Goal: Information Seeking & Learning: Learn about a topic

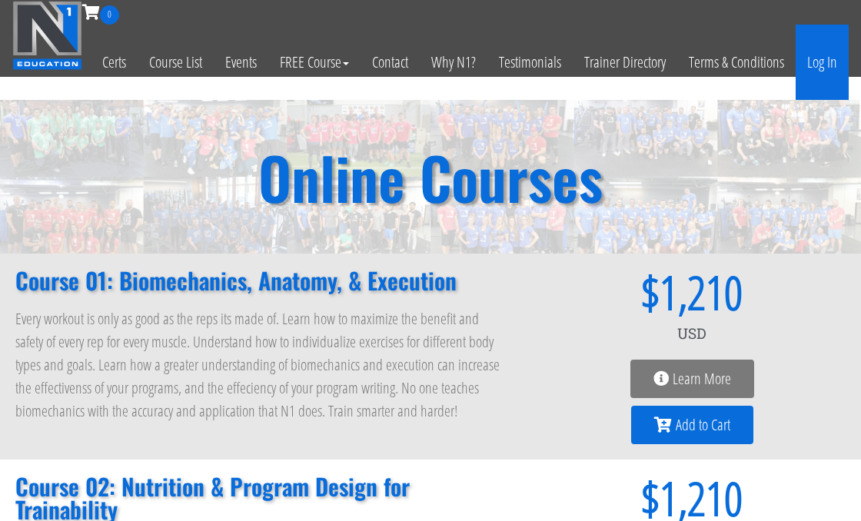
click at [824, 57] on link "Log In" at bounding box center [822, 62] width 53 height 75
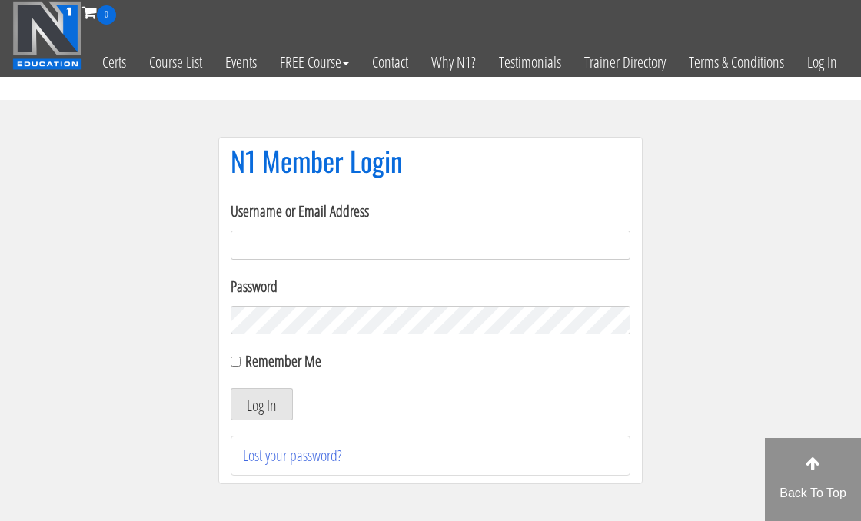
type input "[EMAIL_ADDRESS][DOMAIN_NAME]"
click at [231, 388] on button "Log In" at bounding box center [262, 404] width 62 height 32
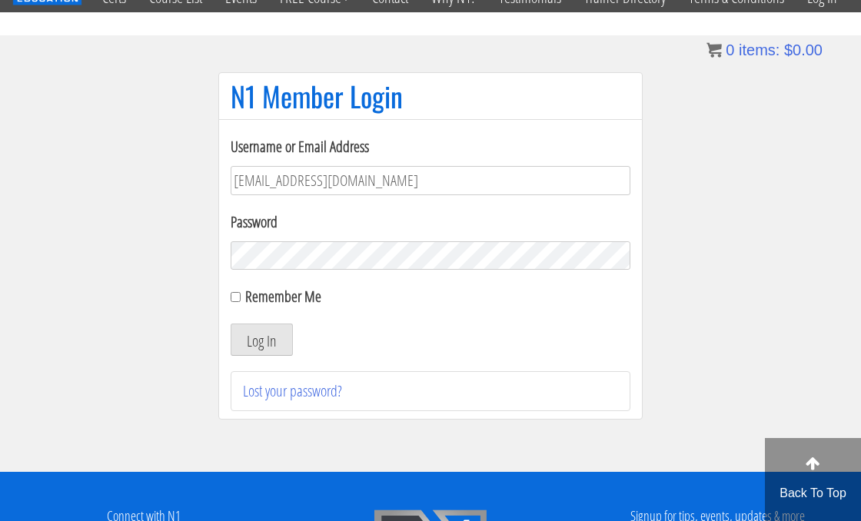
scroll to position [69, 0]
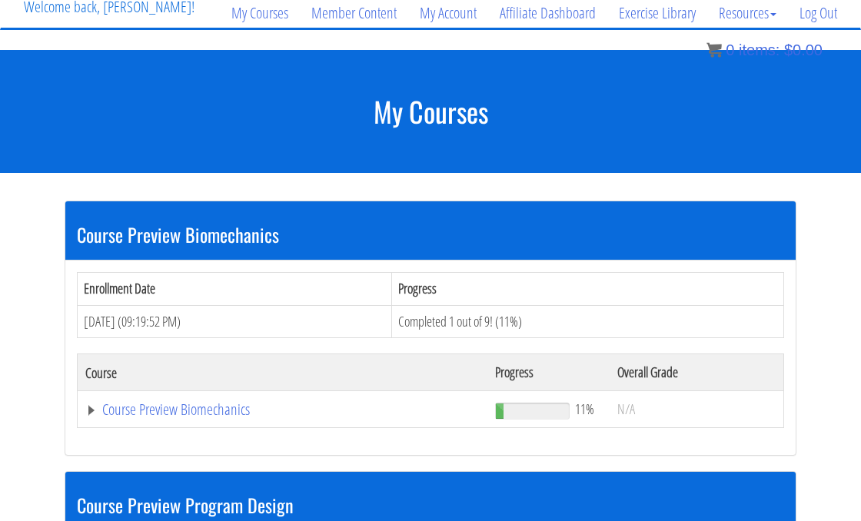
scroll to position [128, 0]
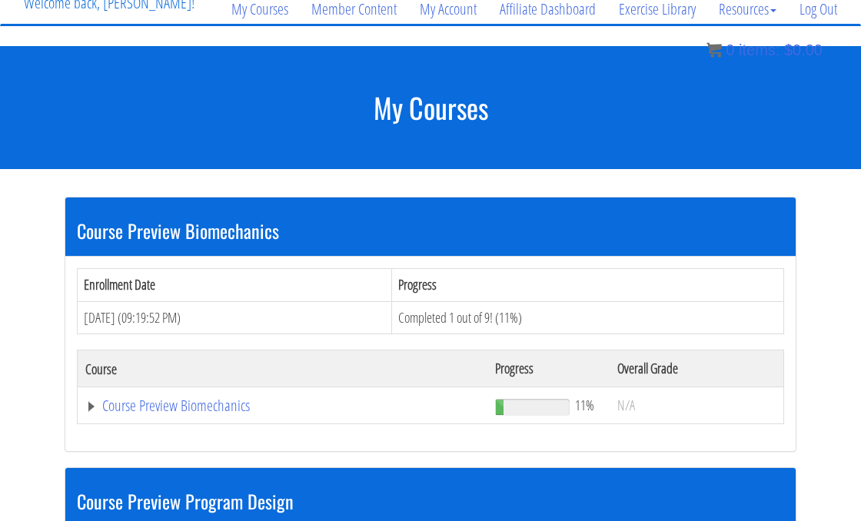
click at [554, 412] on span at bounding box center [532, 407] width 75 height 17
click at [539, 408] on span at bounding box center [532, 407] width 75 height 17
click at [108, 401] on link "Course Preview Biomechanics" at bounding box center [282, 405] width 394 height 15
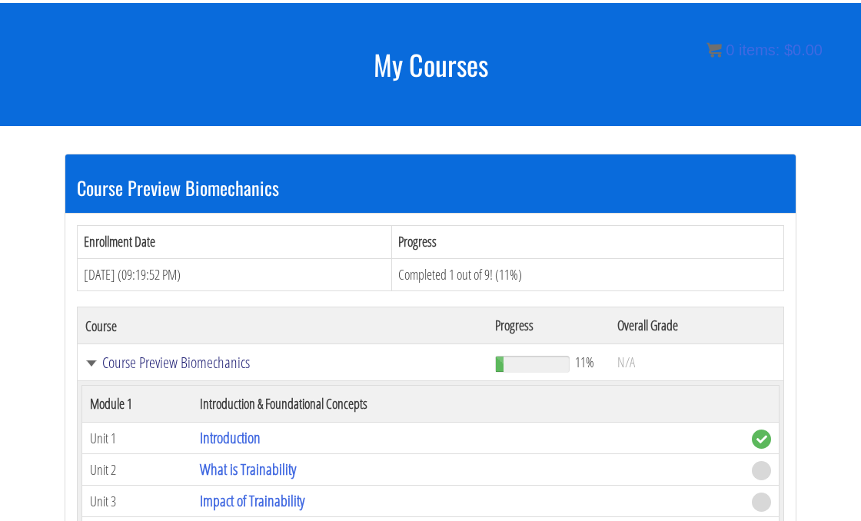
scroll to position [221, 0]
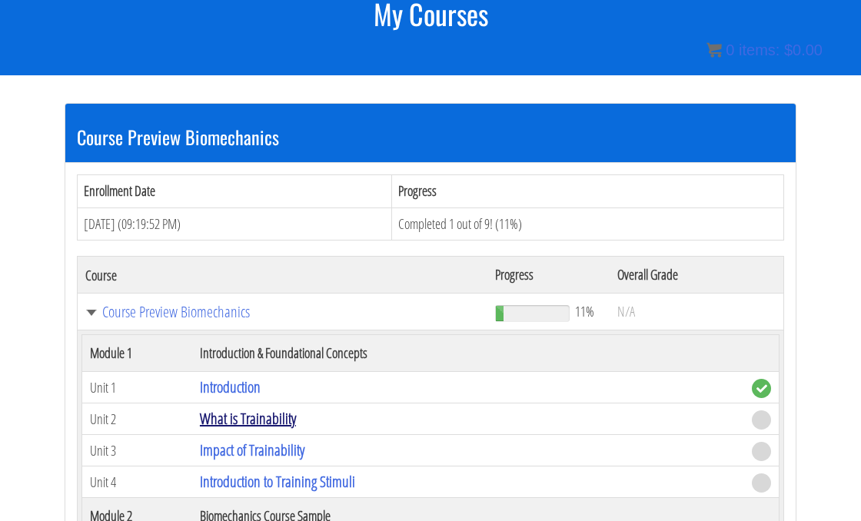
click at [211, 414] on link "What is Trainability" at bounding box center [248, 418] width 96 height 21
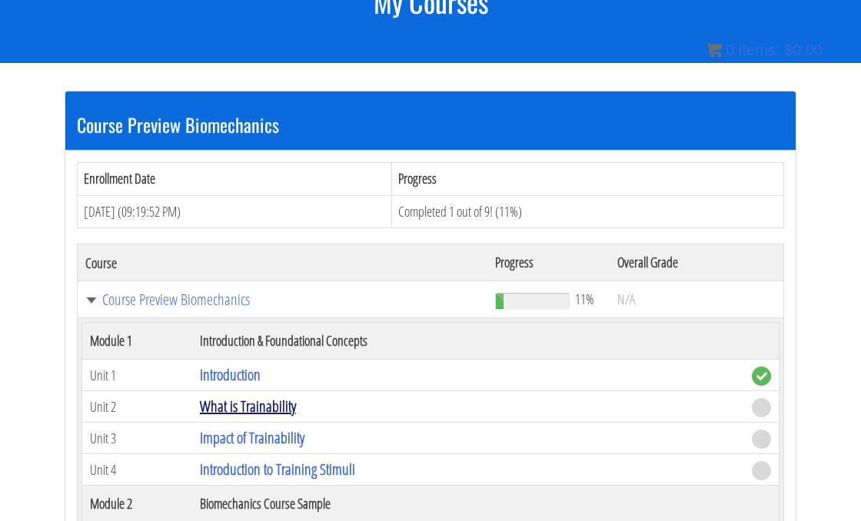
scroll to position [295, 0]
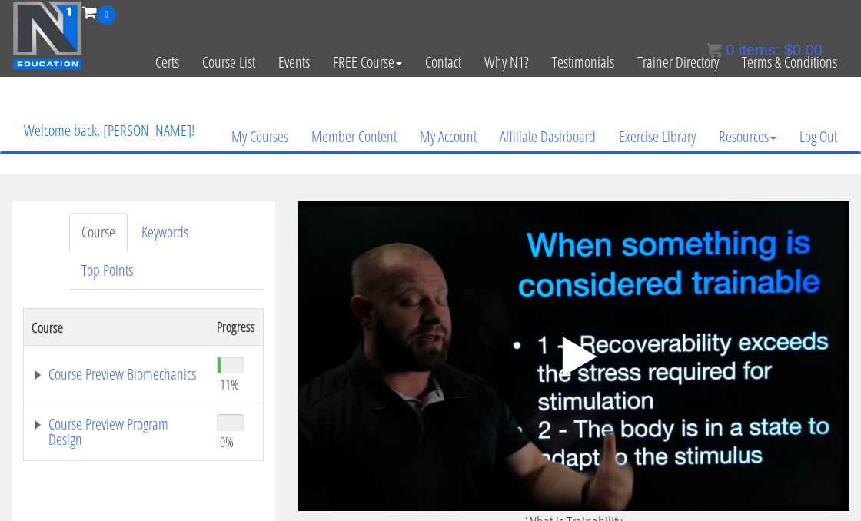
click at [571, 355] on polygon at bounding box center [579, 357] width 35 height 40
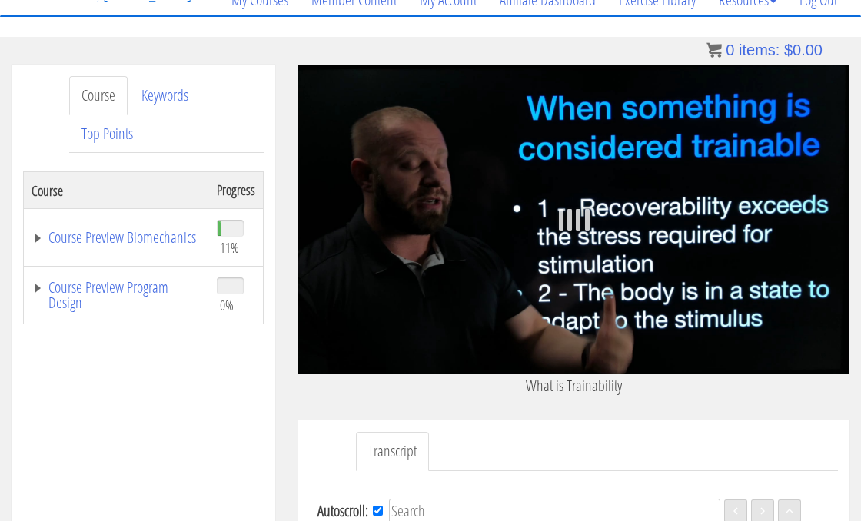
scroll to position [135, 0]
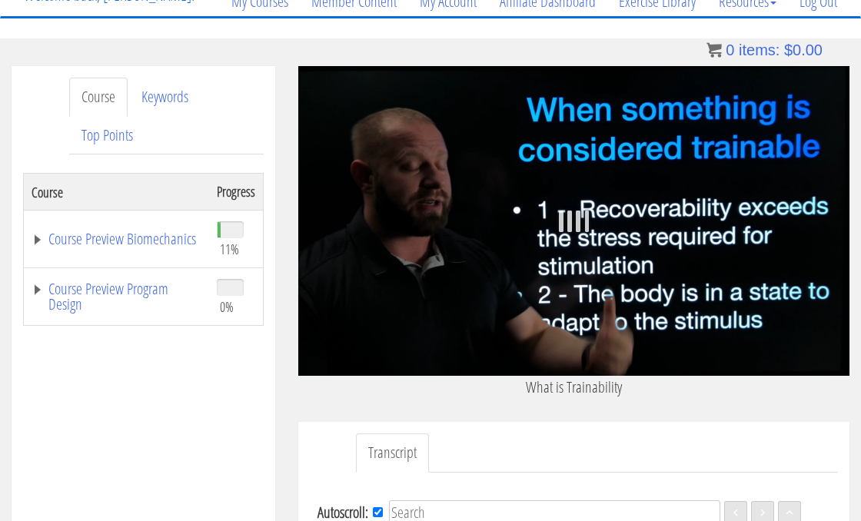
click at [774, 179] on div ".a{fill:#000;opacity:0.65;}.b{fill:#fff;opacity:1.0;} .fp-color-play{opacity:0.…" at bounding box center [573, 221] width 551 height 310
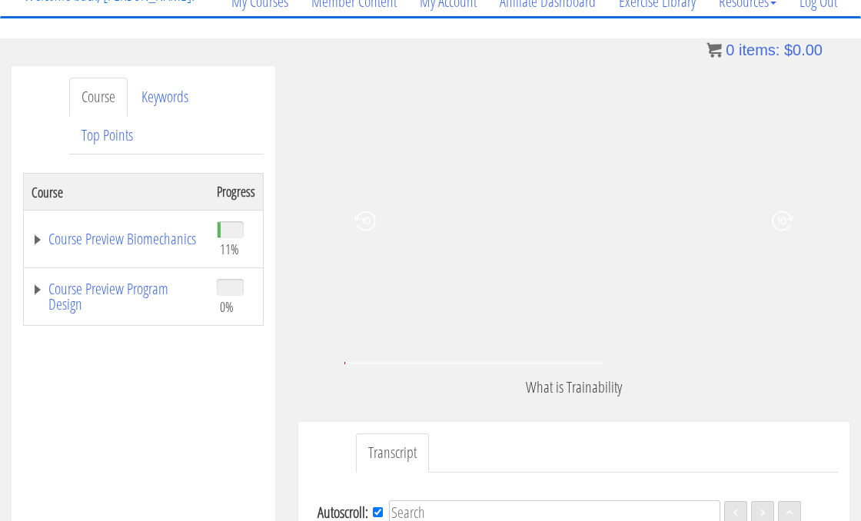
click at [746, 161] on div at bounding box center [771, 222] width 155 height 168
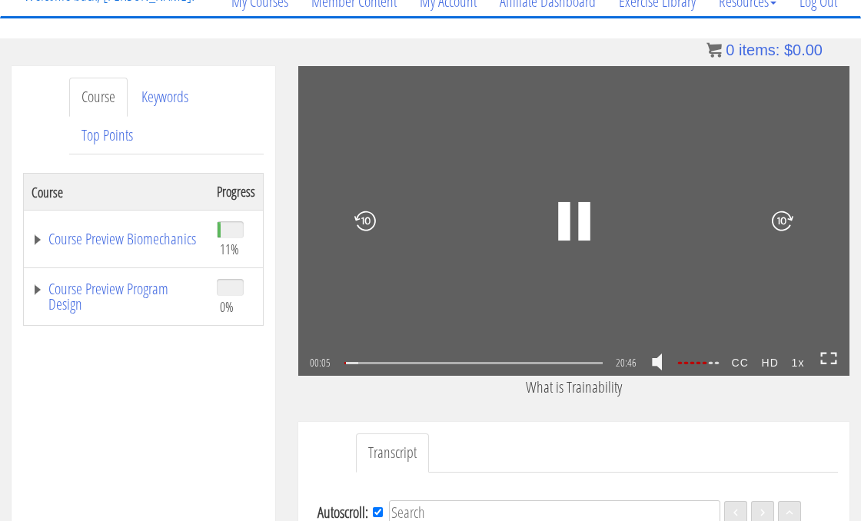
click at [829, 361] on icon at bounding box center [829, 358] width 17 height 13
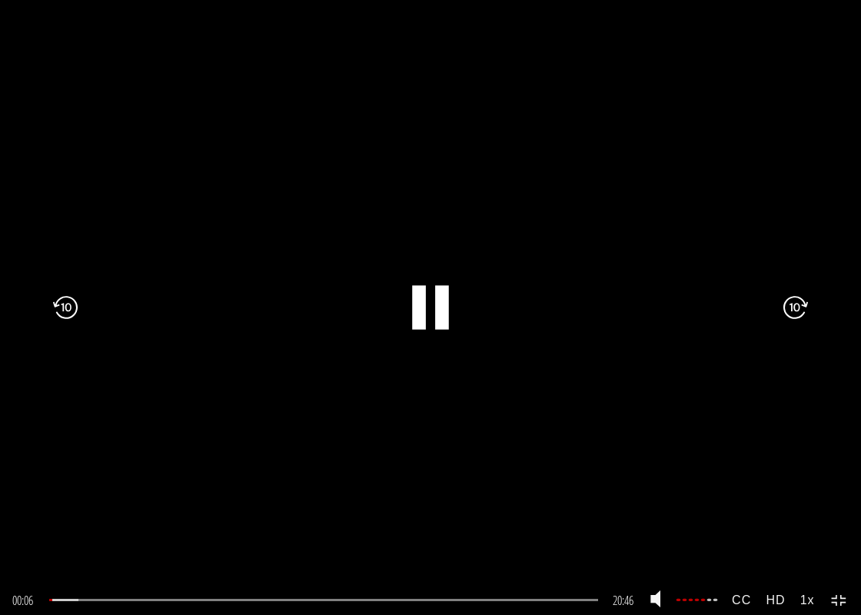
click at [787, 308] on icon at bounding box center [796, 308] width 25 height 74
click at [790, 312] on icon at bounding box center [796, 308] width 25 height 74
click at [74, 321] on icon at bounding box center [65, 308] width 25 height 74
click at [61, 321] on icon at bounding box center [65, 308] width 25 height 74
click at [63, 313] on icon at bounding box center [65, 308] width 25 height 74
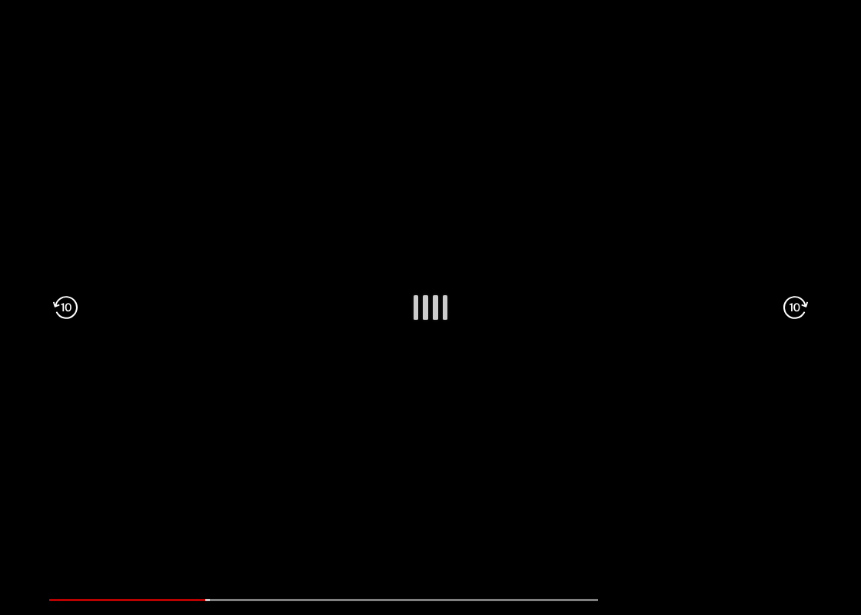
click at [68, 311] on icon at bounding box center [65, 308] width 25 height 74
click at [65, 308] on icon at bounding box center [65, 308] width 25 height 74
click at [64, 308] on icon at bounding box center [65, 308] width 25 height 74
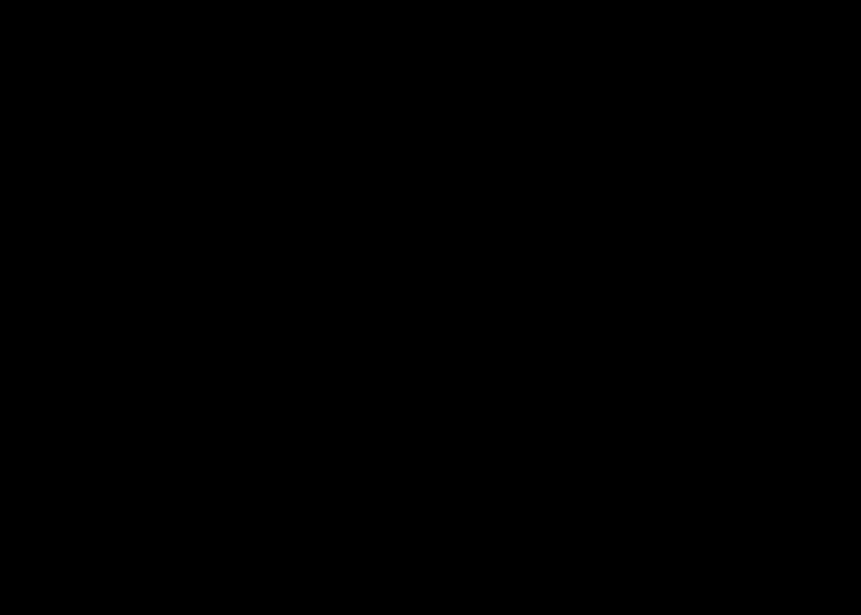
click at [456, 325] on icon ".fp-color-play{opacity:0.65;}.rect{fill:#fff;}" at bounding box center [430, 307] width 111 height 111
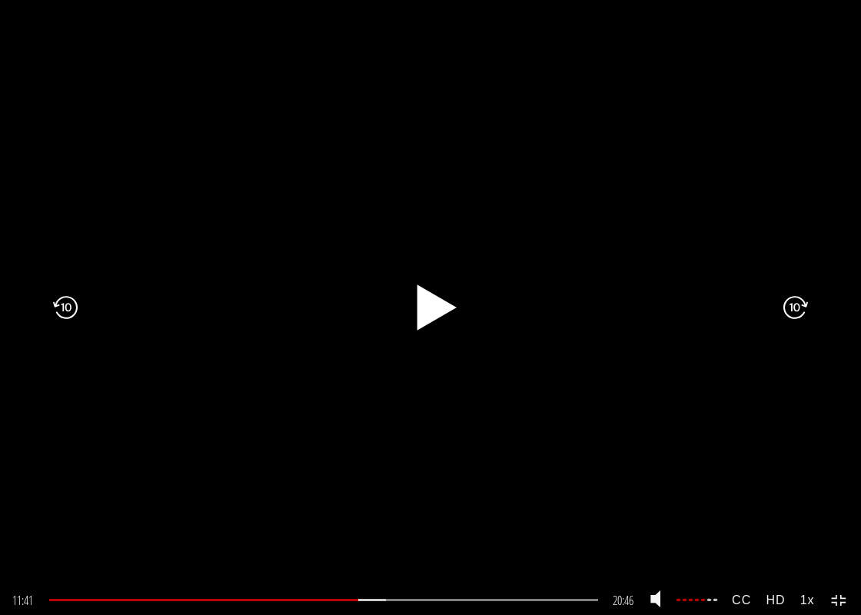
click at [414, 322] on icon ".fp-color-play{opacity:0.65;}.rect{fill:#fff;}" at bounding box center [430, 307] width 59 height 59
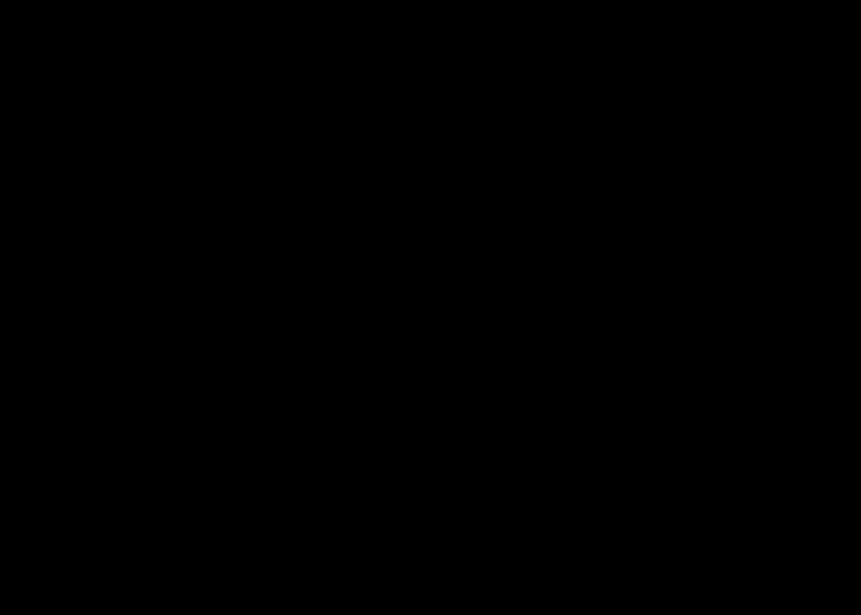
click at [423, 311] on rect at bounding box center [419, 307] width 14 height 44
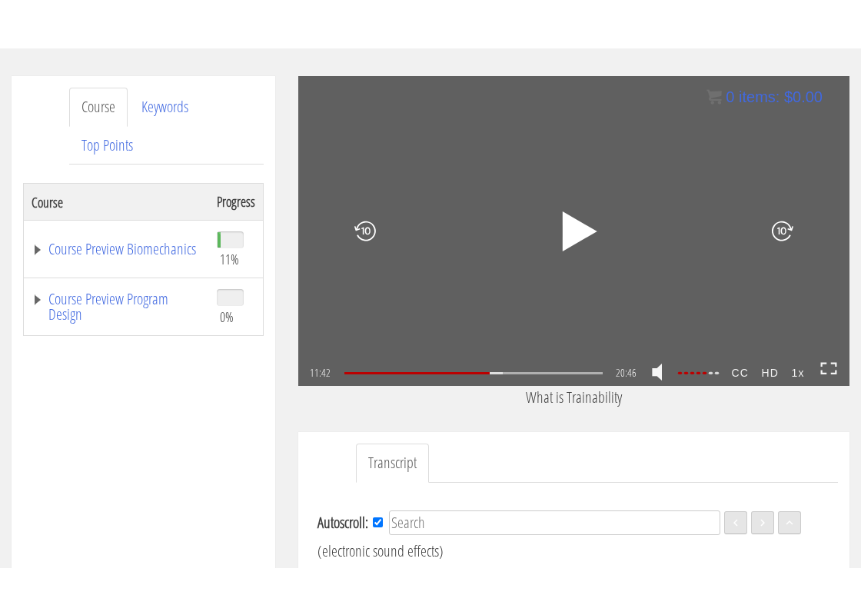
scroll to position [209, 0]
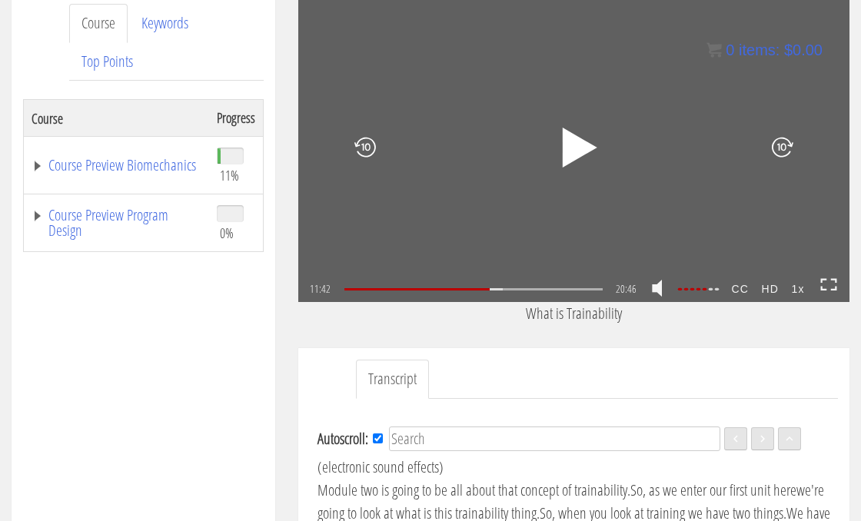
click at [832, 285] on icon at bounding box center [829, 284] width 17 height 13
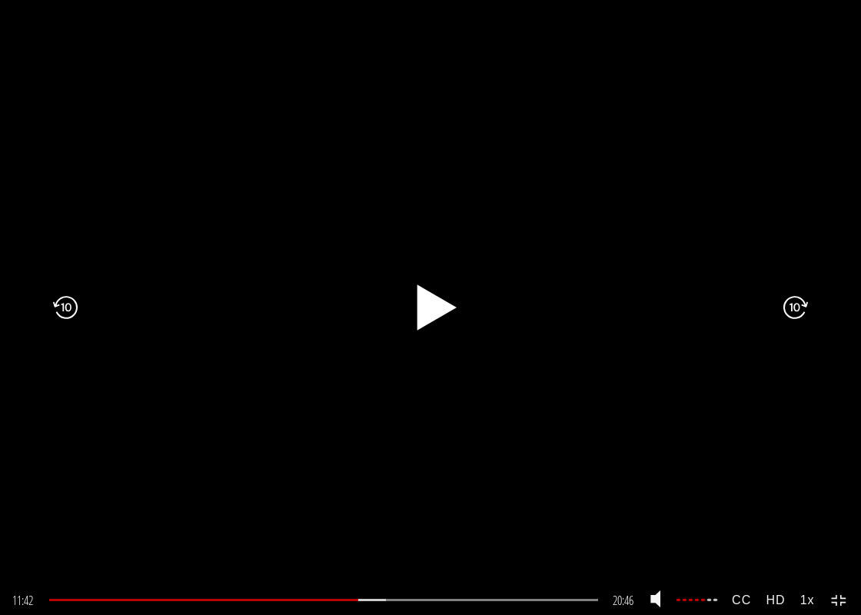
click at [721, 205] on div at bounding box center [783, 307] width 155 height 332
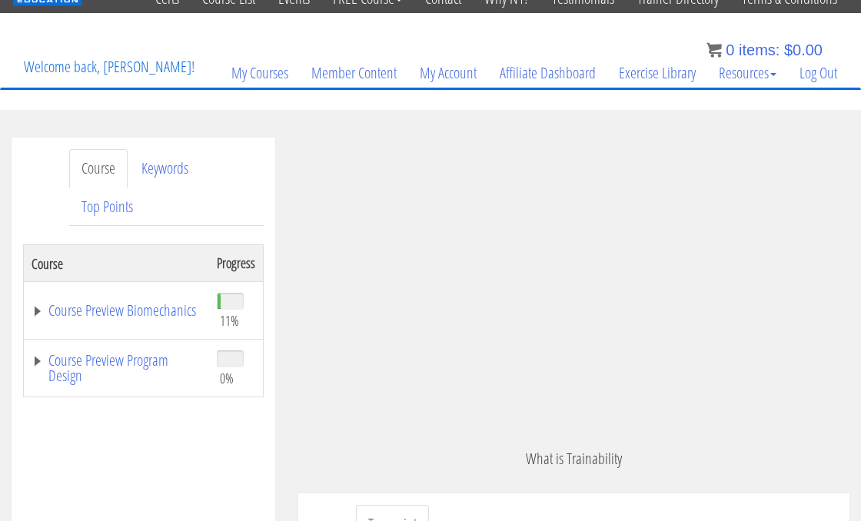
scroll to position [126, 0]
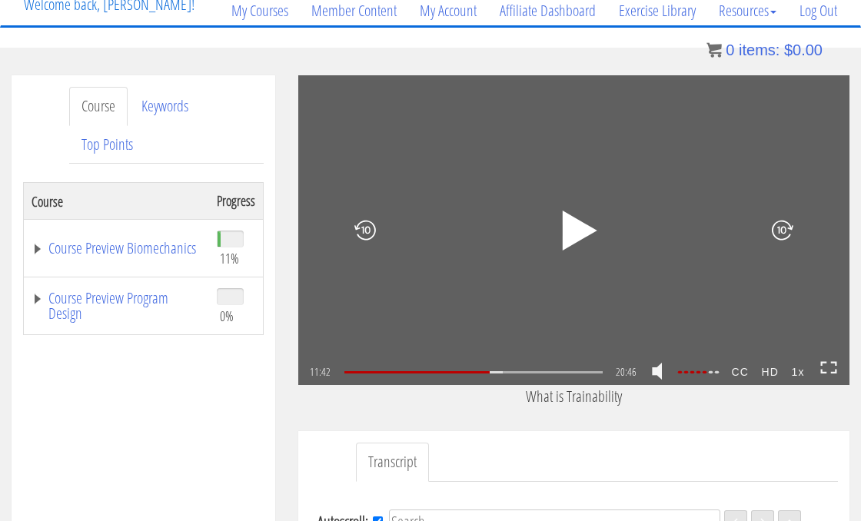
click at [824, 361] on icon at bounding box center [829, 367] width 17 height 13
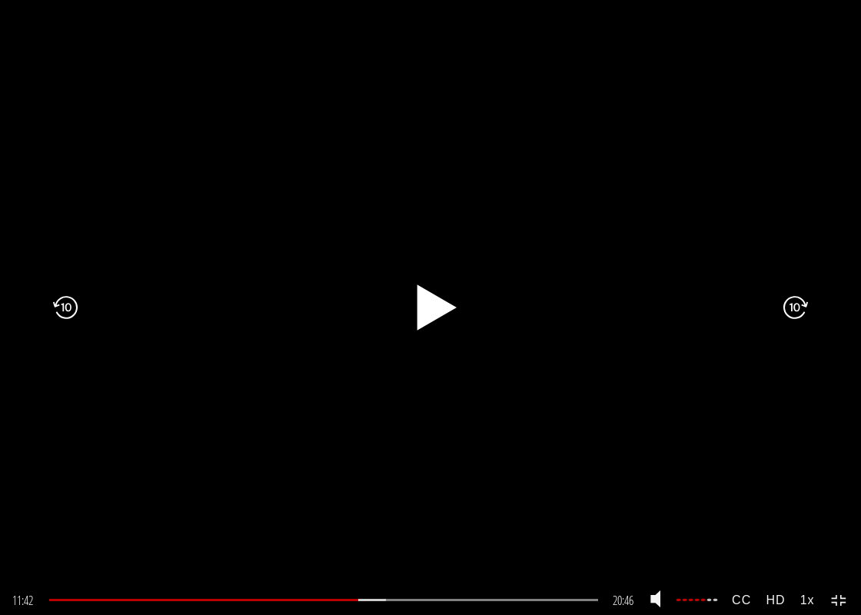
click at [455, 301] on icon ".fp-color-play{opacity:0.65;}.rect{fill:#fff;}" at bounding box center [430, 307] width 59 height 59
click at [428, 325] on icon ".fp-color-play{opacity:0.65;}.rect{fill:#fff;}" at bounding box center [430, 307] width 111 height 111
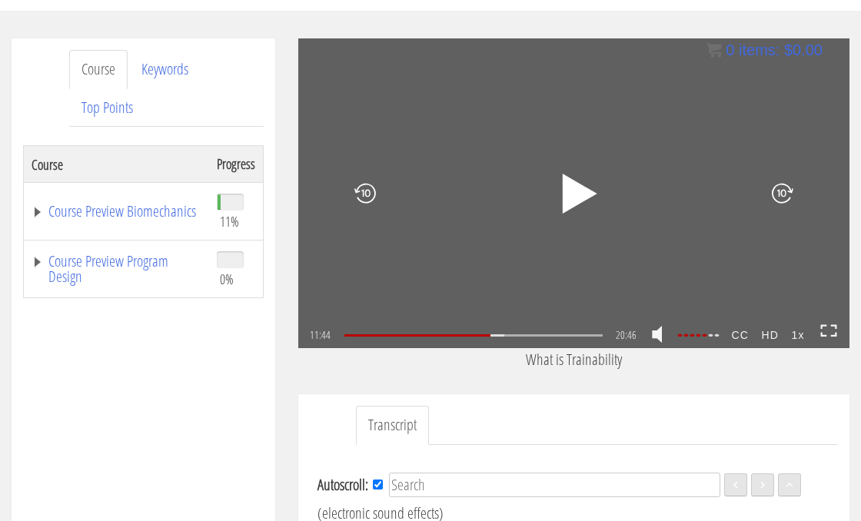
scroll to position [200, 0]
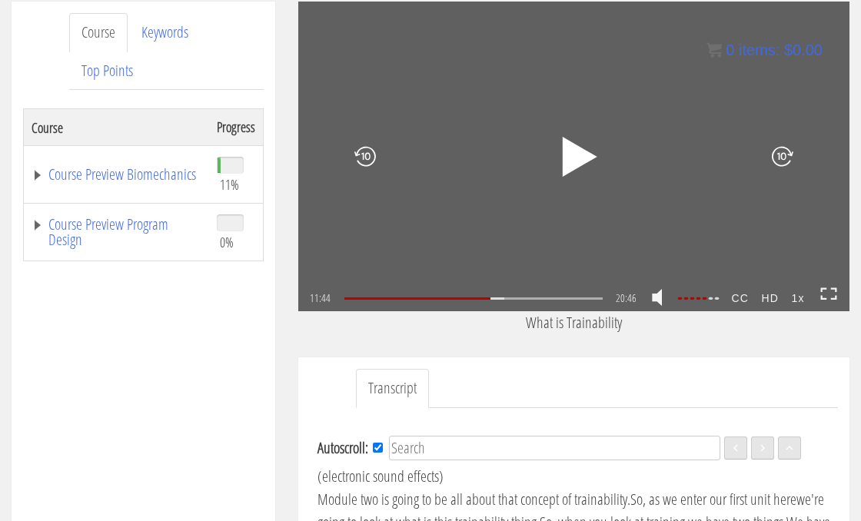
click at [443, 211] on div at bounding box center [375, 157] width 155 height 168
click at [588, 158] on icon ".fp-color-play{opacity:0.65;}.rect{fill:#fff;}" at bounding box center [574, 157] width 52 height 52
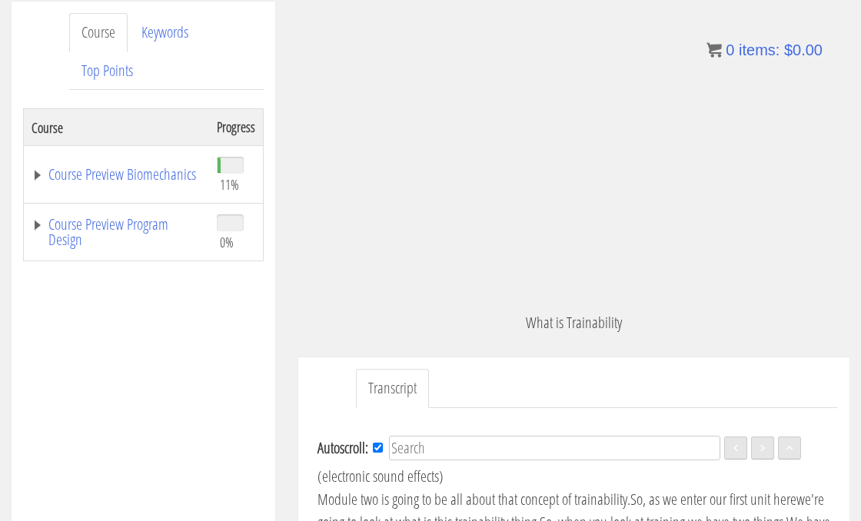
scroll to position [2685, 0]
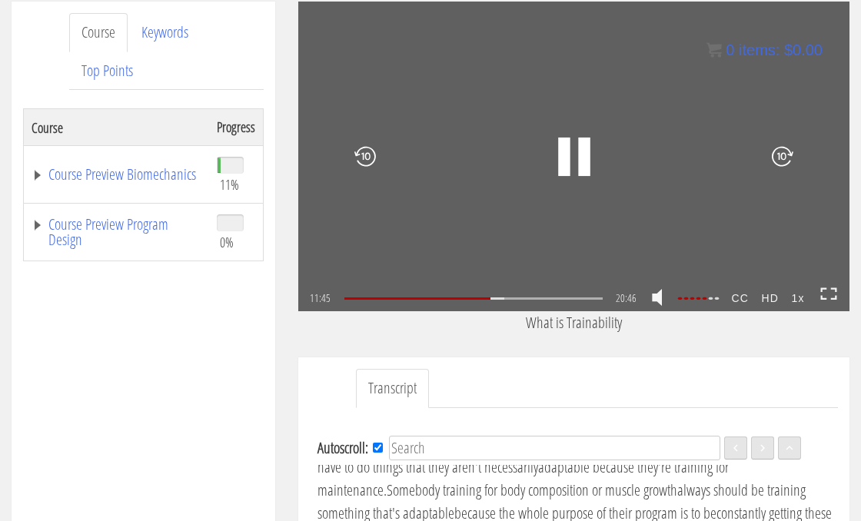
click at [829, 296] on icon at bounding box center [829, 294] width 17 height 13
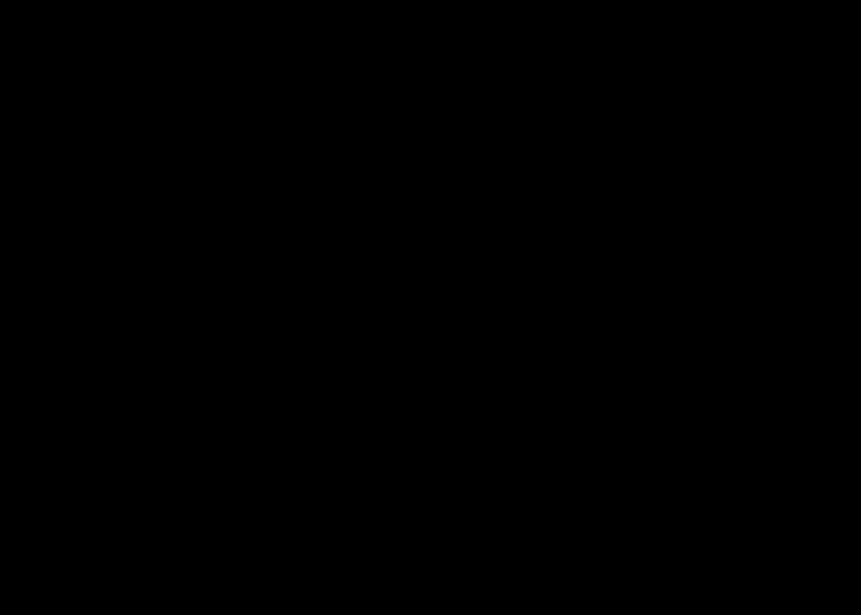
click at [395, 275] on icon ".fp-color-play{opacity:0.65;}.rect{fill:#fff;}" at bounding box center [430, 307] width 111 height 111
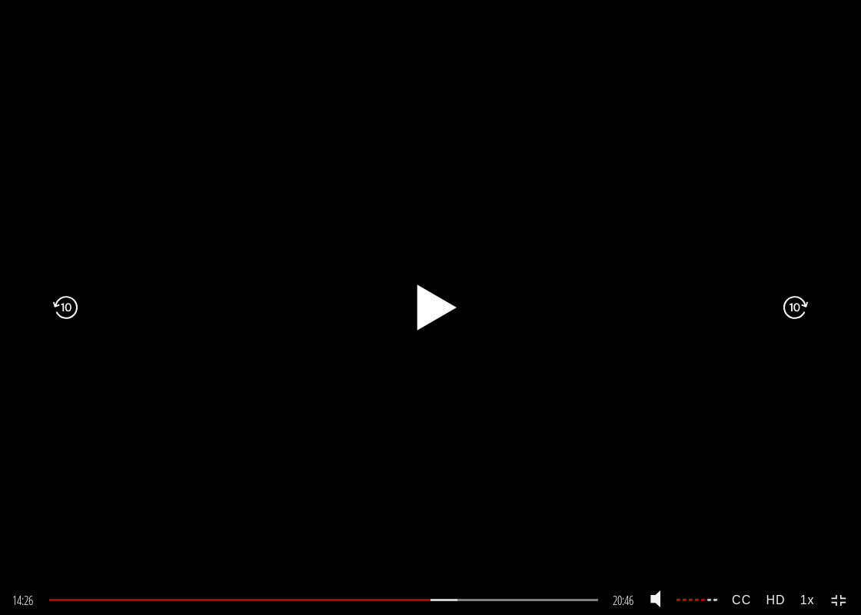
click at [425, 325] on icon ".fp-color-play{opacity:0.65;}.rect{fill:#fff;}" at bounding box center [430, 307] width 59 height 59
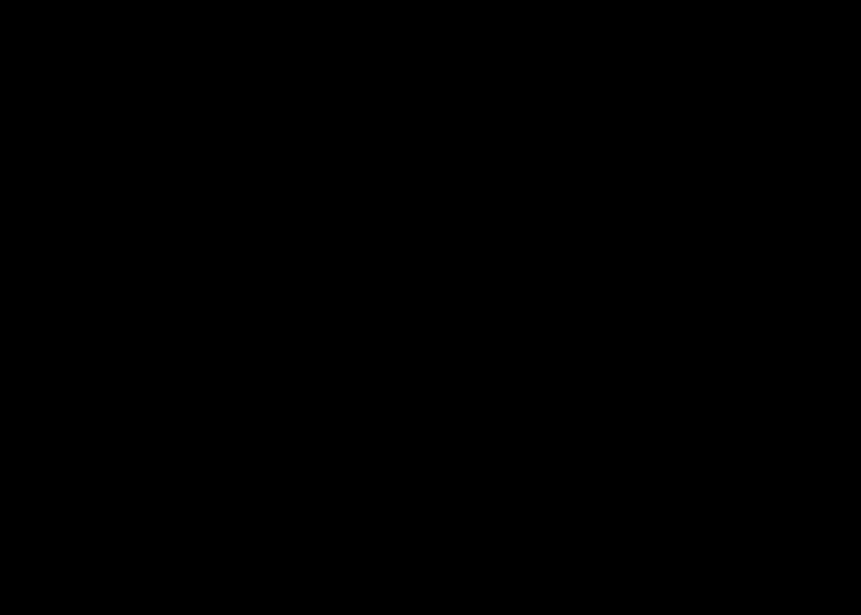
click at [398, 298] on icon ".fp-color-play{opacity:0.65;}.rect{fill:#fff;}" at bounding box center [430, 307] width 111 height 111
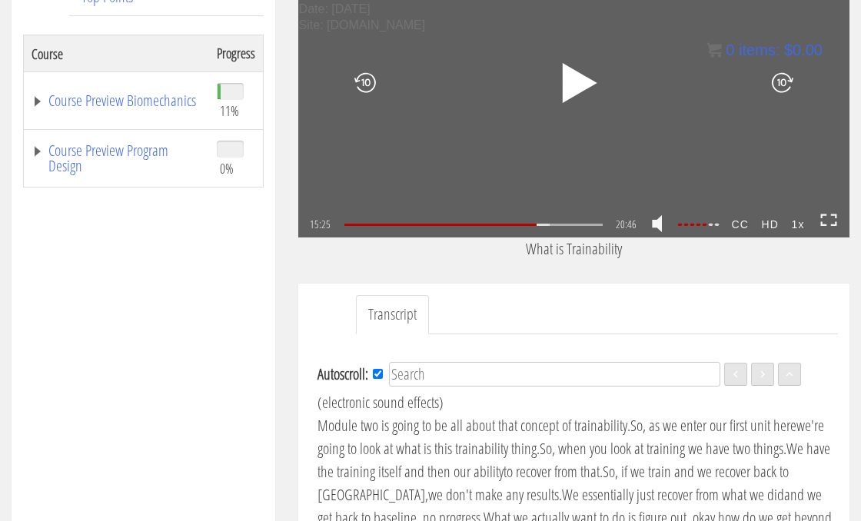
click at [429, 295] on li "Transcript" at bounding box center [393, 314] width 75 height 39
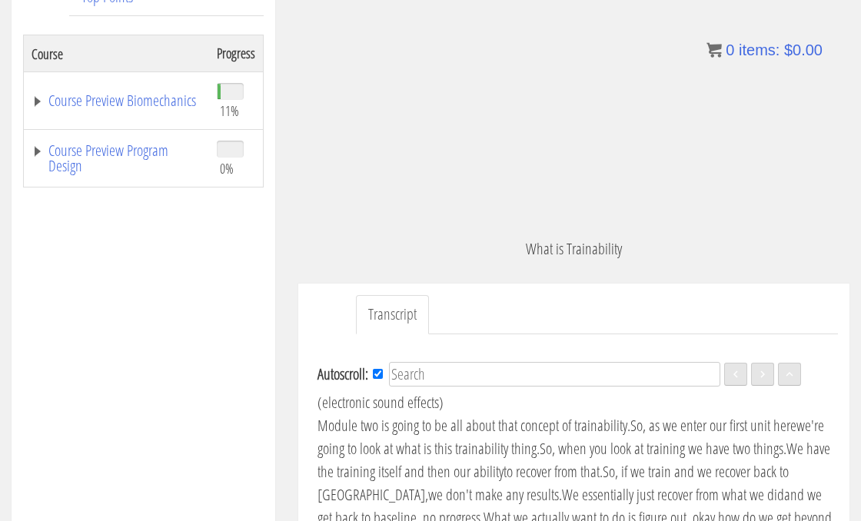
scroll to position [198, 0]
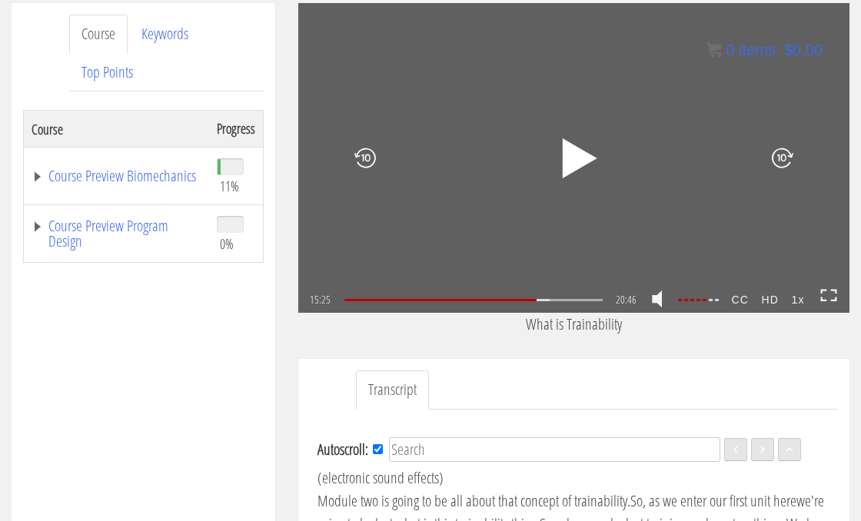
click at [577, 148] on rect at bounding box center [580, 158] width 6 height 21
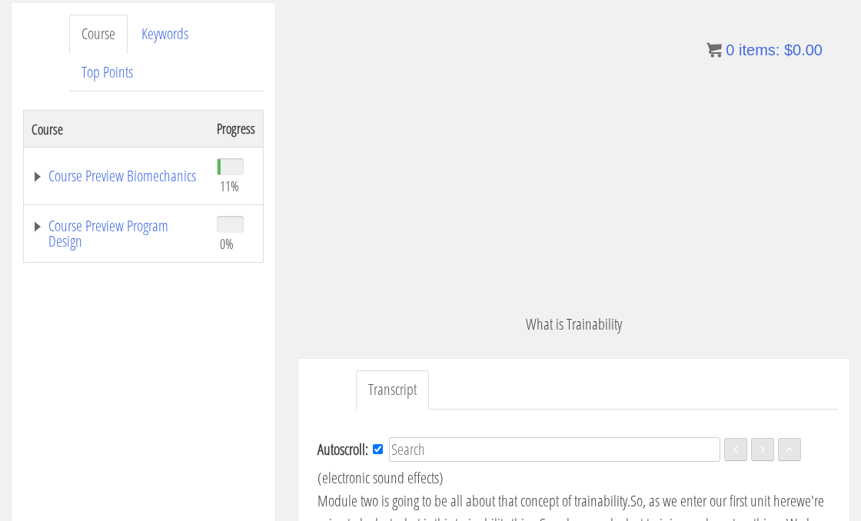
scroll to position [3525, 0]
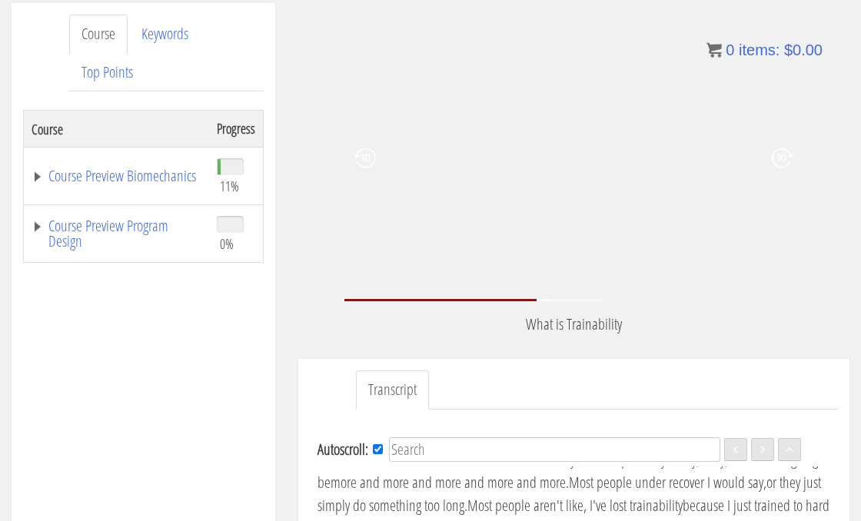
click at [809, 241] on div at bounding box center [771, 159] width 155 height 168
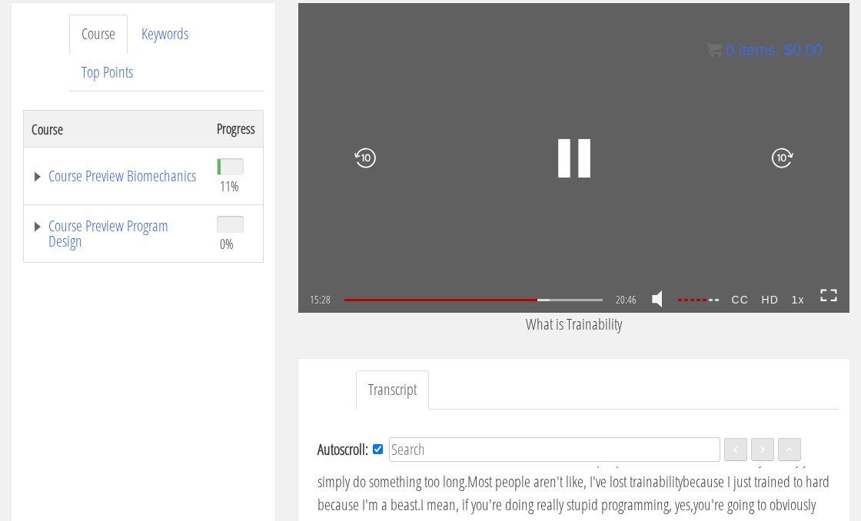
click at [834, 292] on icon at bounding box center [829, 295] width 17 height 13
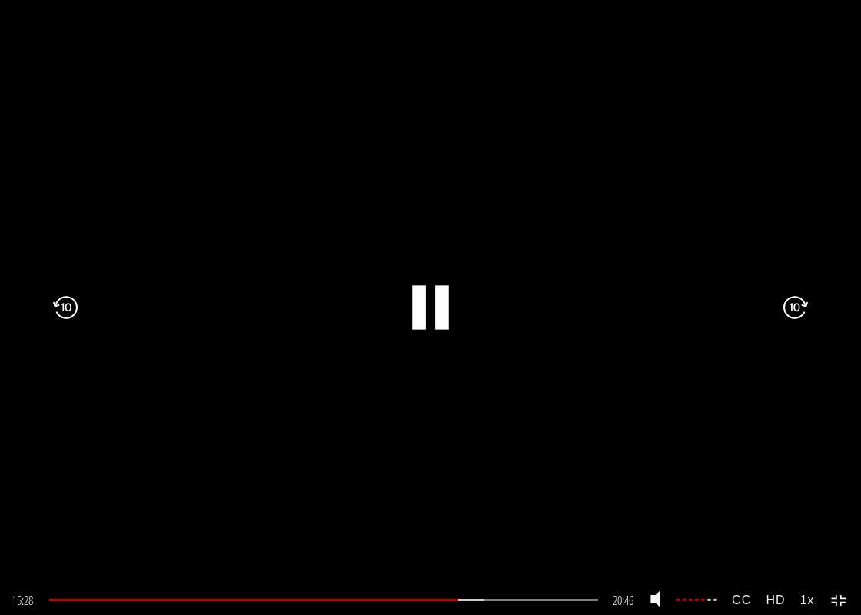
click at [425, 315] on rect at bounding box center [419, 307] width 14 height 44
click at [431, 298] on icon ".fp-color-play{opacity:0.65;}.rect{fill:#fff;}" at bounding box center [430, 307] width 59 height 59
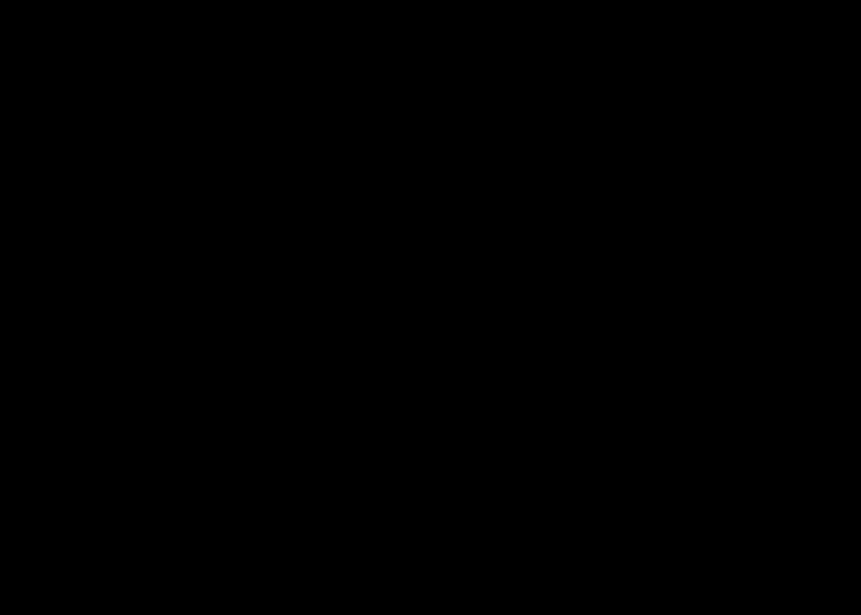
click at [430, 308] on icon ".fp-color-play{opacity:0.65;}.rect{fill:#fff;}" at bounding box center [430, 307] width 111 height 111
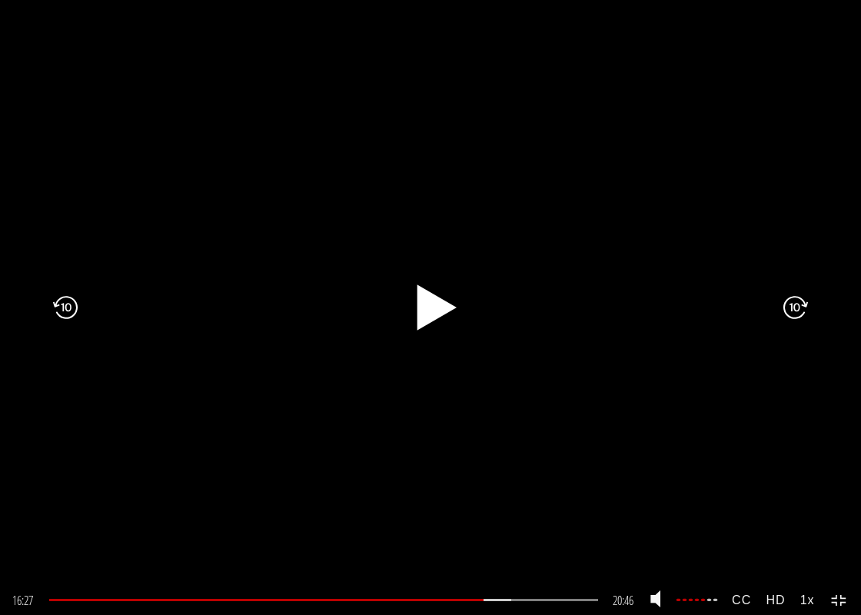
click at [421, 305] on rect at bounding box center [424, 308] width 7 height 24
click at [436, 306] on rect at bounding box center [442, 307] width 14 height 44
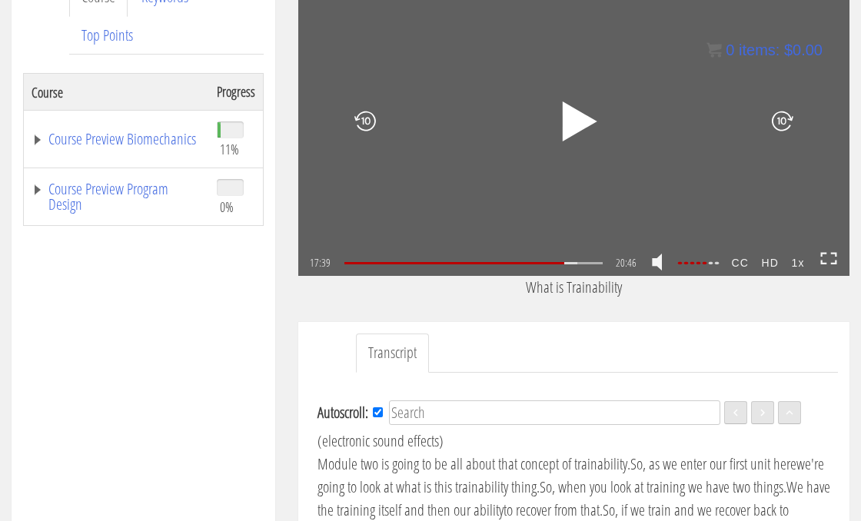
scroll to position [272, 0]
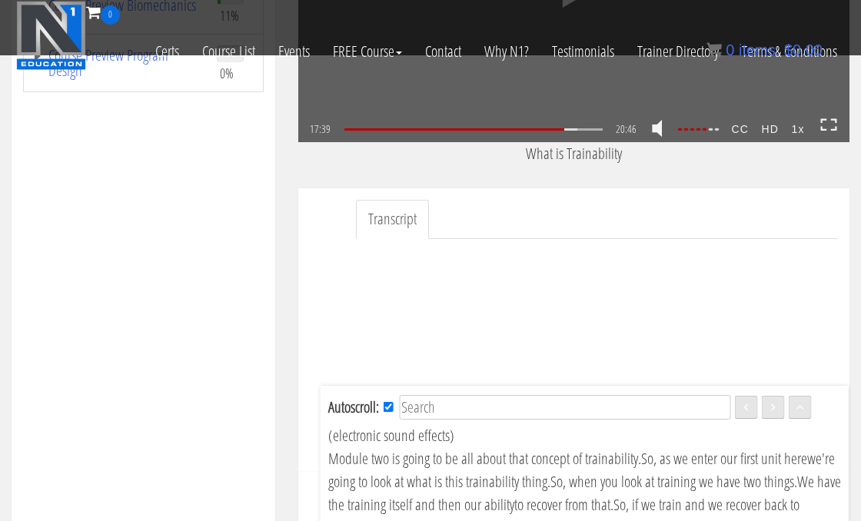
click at [827, 128] on icon at bounding box center [829, 124] width 17 height 13
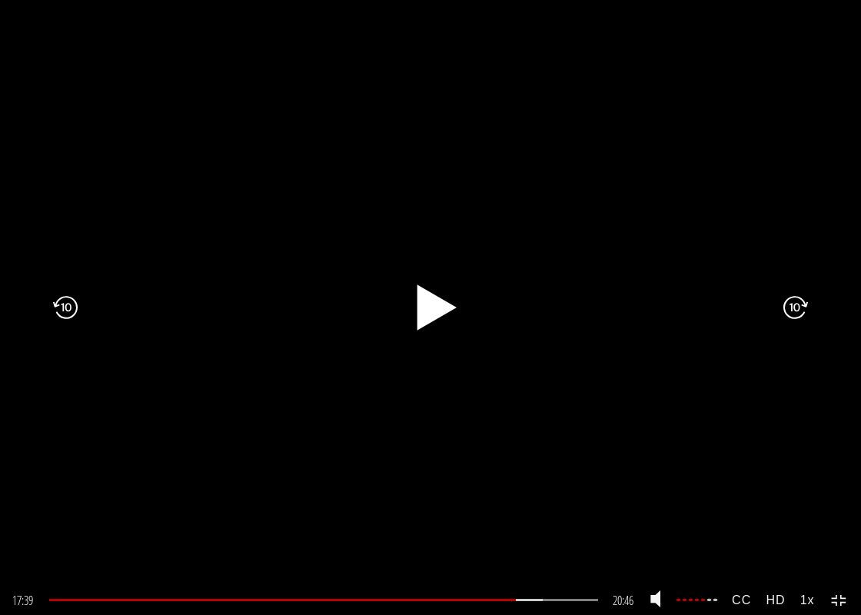
click at [428, 295] on icon ".fp-color-play{opacity:0.65;}.rect{fill:#fff;}" at bounding box center [430, 307] width 59 height 59
click at [68, 303] on icon at bounding box center [65, 308] width 25 height 74
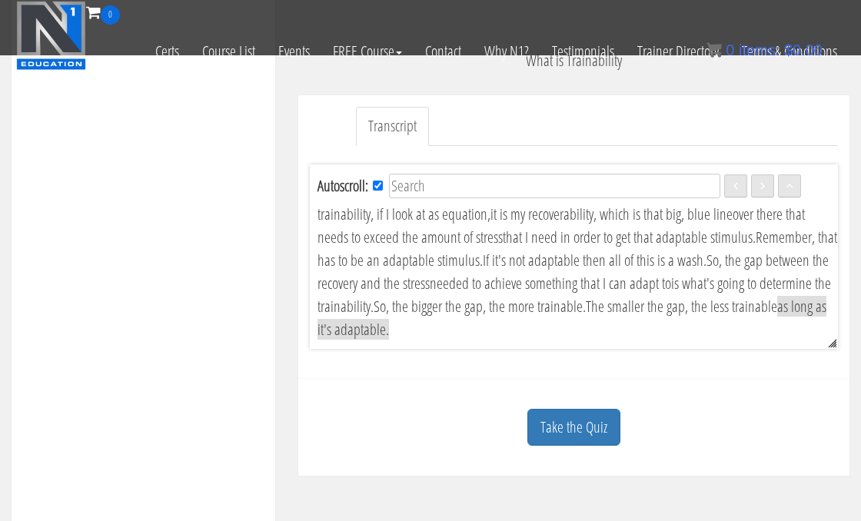
scroll to position [4636, 0]
click at [581, 424] on link "Take the Quiz" at bounding box center [574, 428] width 93 height 38
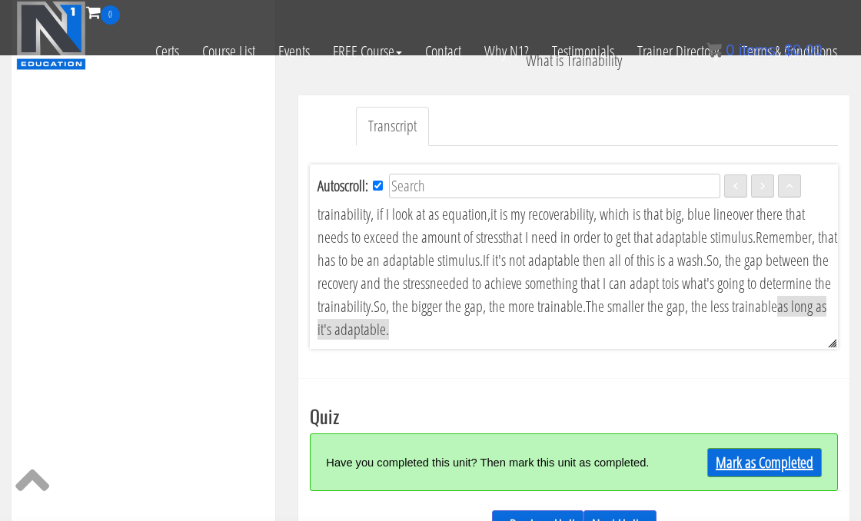
click at [794, 466] on link "Mark as Completed" at bounding box center [764, 462] width 115 height 29
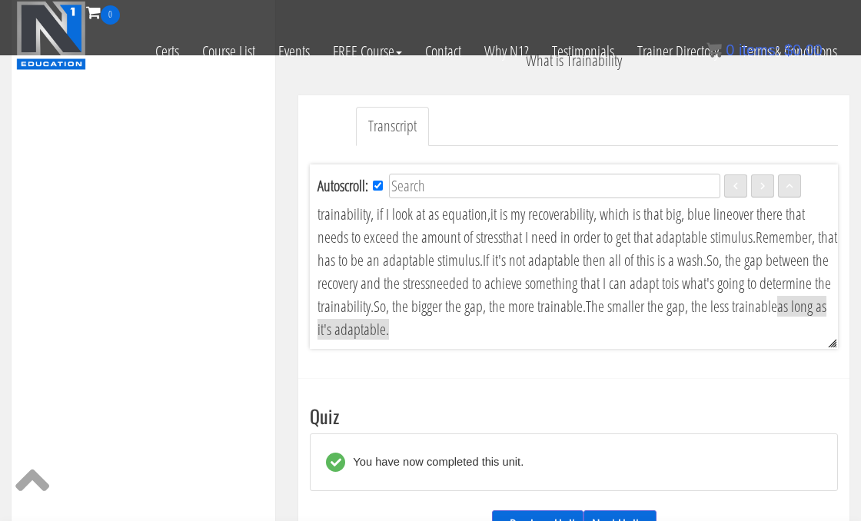
click at [620, 521] on link "Next Unit »" at bounding box center [620, 525] width 73 height 29
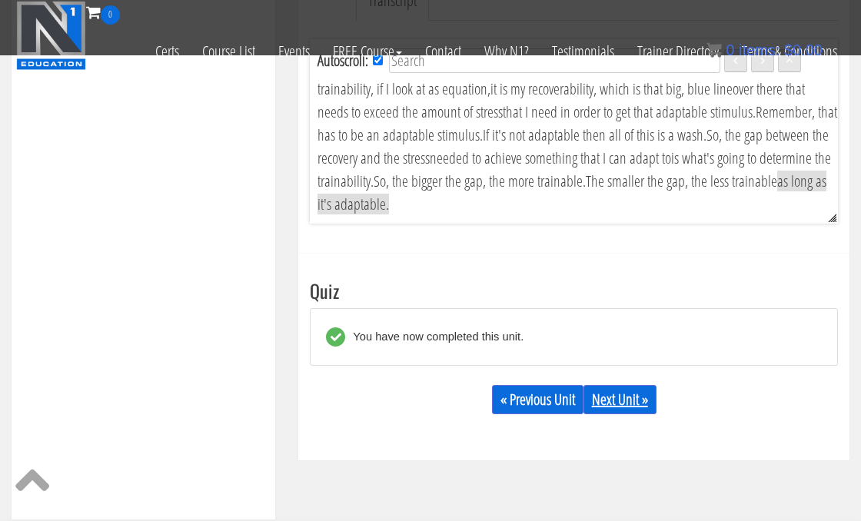
scroll to position [498, 0]
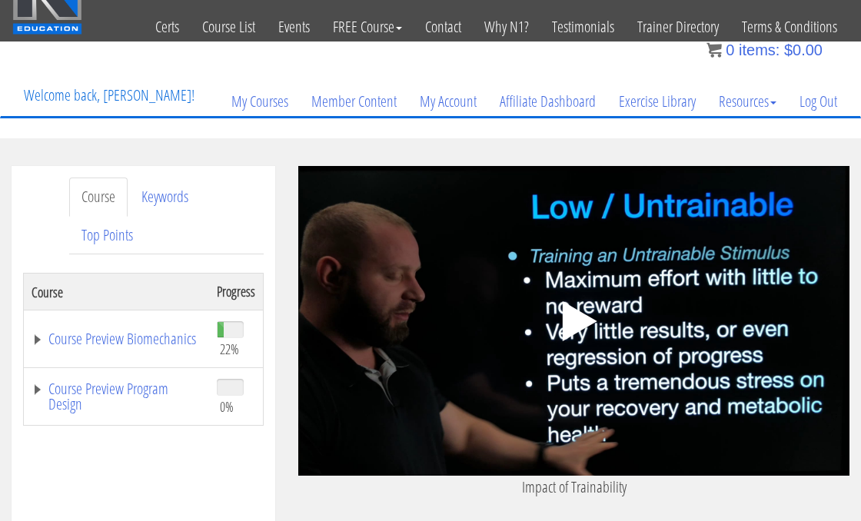
scroll to position [37, 0]
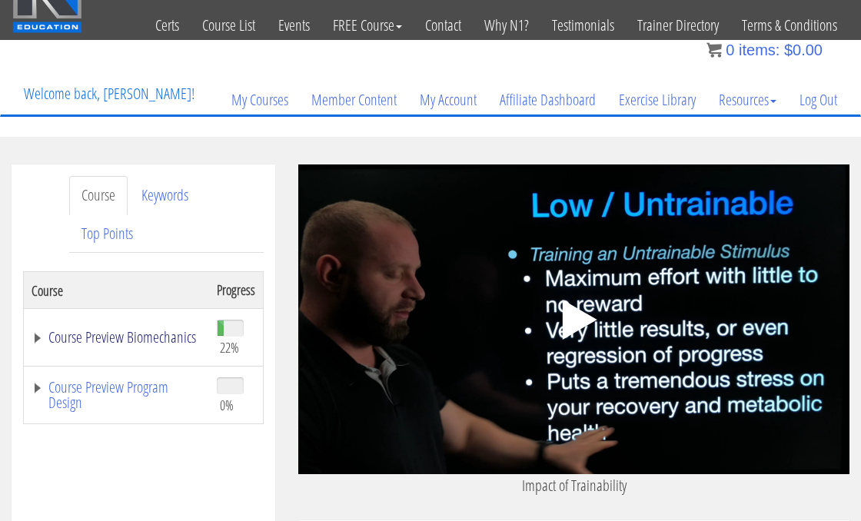
click at [86, 341] on link "Course Preview Biomechanics" at bounding box center [117, 337] width 170 height 15
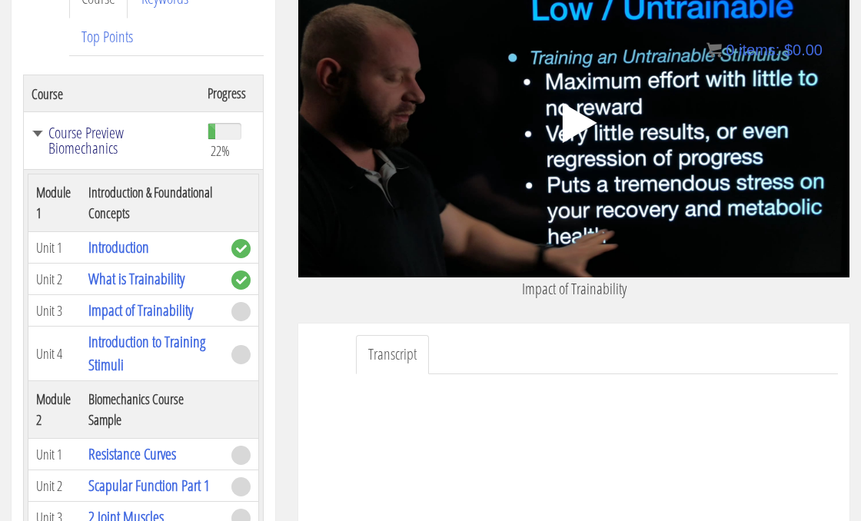
scroll to position [0, 0]
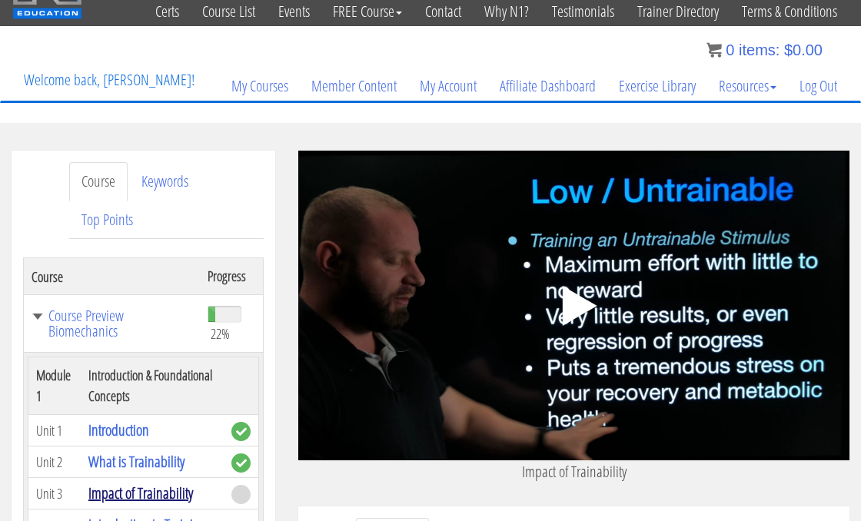
click at [111, 498] on link "Impact of Trainability" at bounding box center [140, 493] width 105 height 21
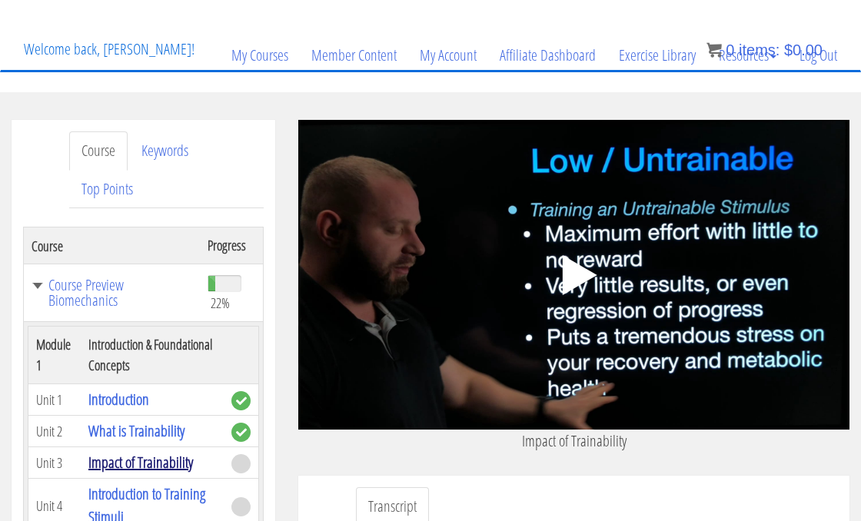
scroll to position [125, 0]
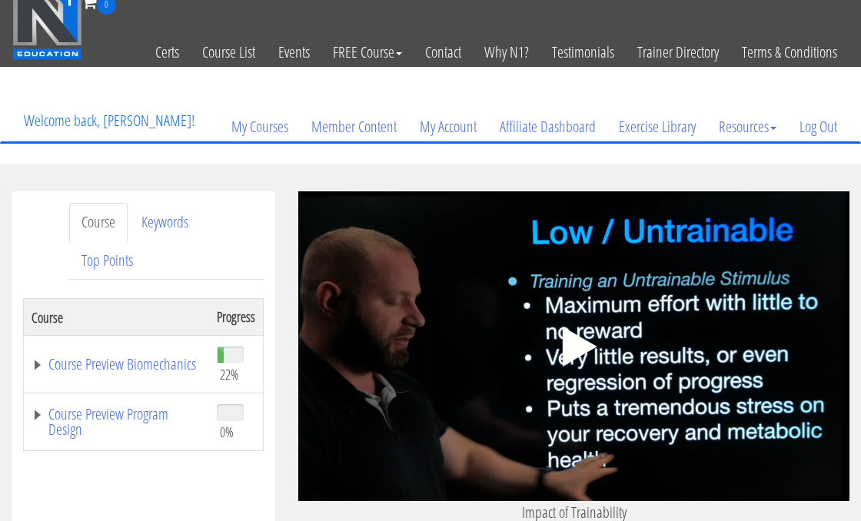
scroll to position [10, 0]
click at [576, 351] on polygon at bounding box center [579, 347] width 35 height 40
click at [782, 335] on div ".a{fill:#000;opacity:0.65;}.b{fill:#fff;opacity:1.0;} .fp-color-play{opacity:0.…" at bounding box center [573, 346] width 551 height 310
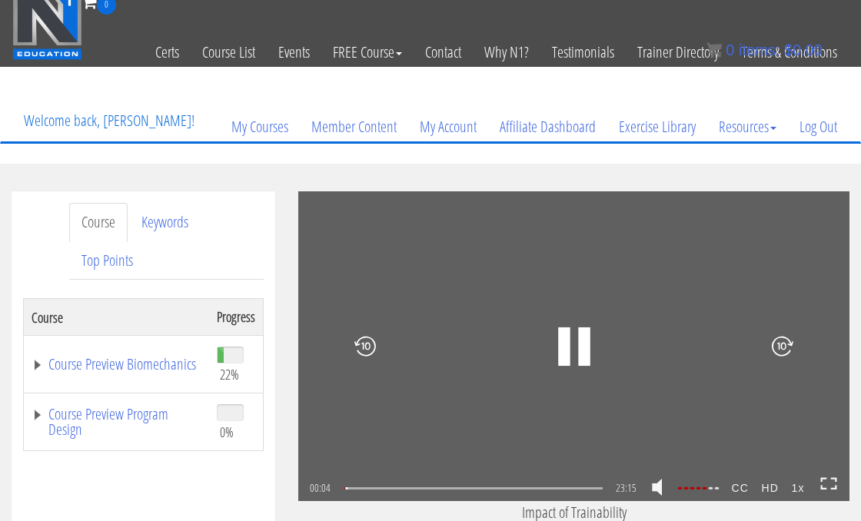
click at [831, 488] on icon at bounding box center [833, 487] width 5 height 3
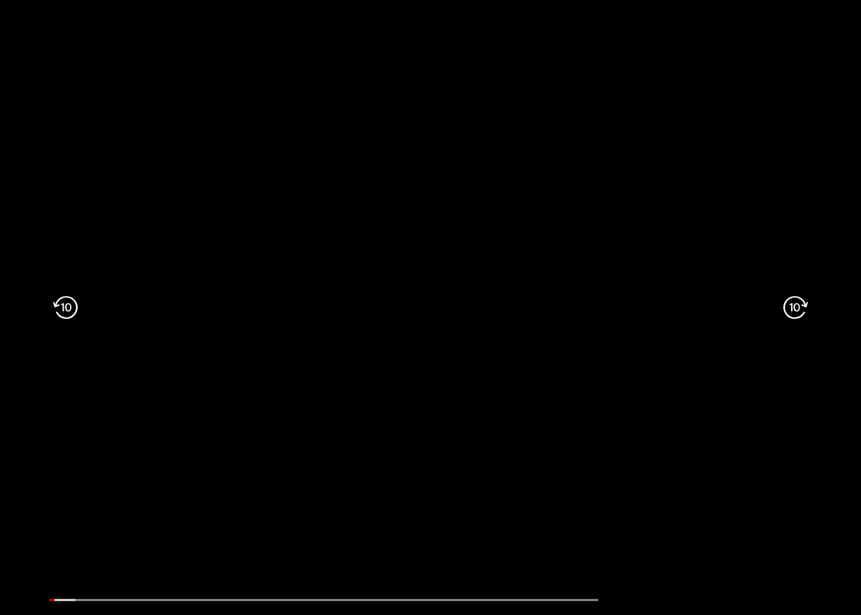
click at [803, 448] on div at bounding box center [783, 307] width 155 height 332
click at [764, 421] on div at bounding box center [783, 307] width 155 height 332
click at [139, 366] on div at bounding box center [77, 307] width 155 height 332
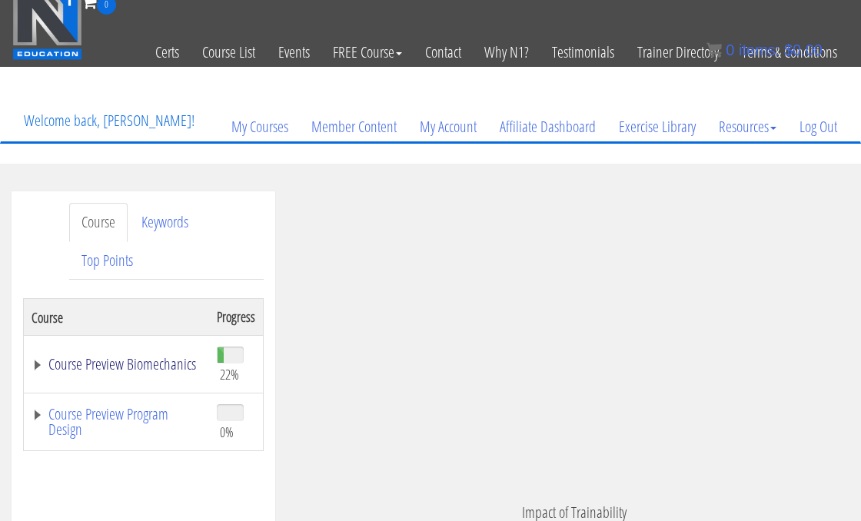
click at [79, 365] on link "Course Preview Biomechanics" at bounding box center [117, 364] width 170 height 15
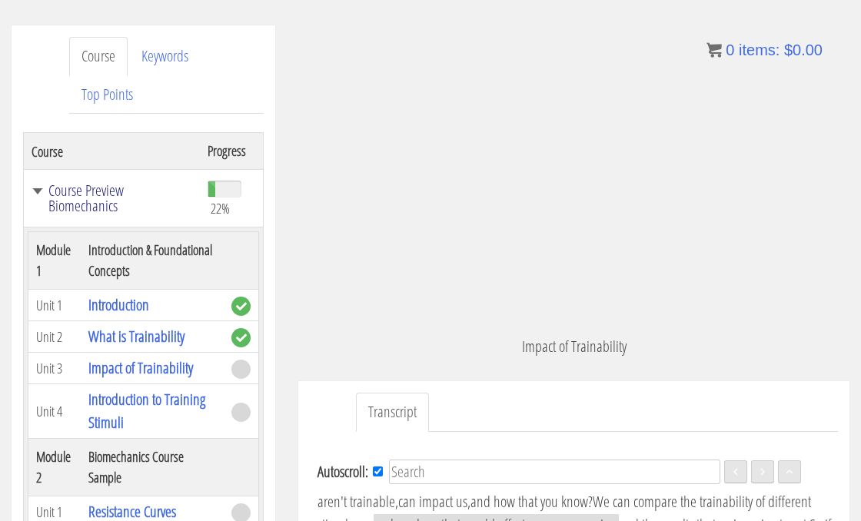
scroll to position [175, 0]
click at [797, 238] on div at bounding box center [771, 182] width 155 height 168
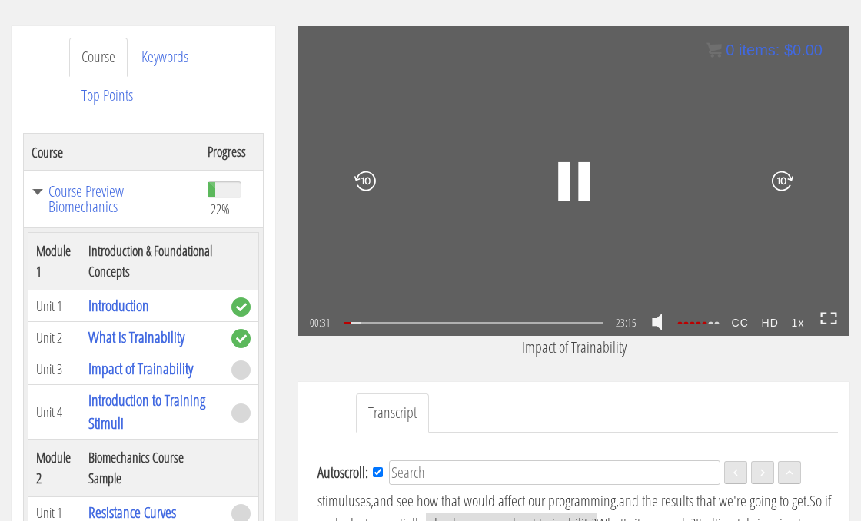
click at [828, 319] on icon at bounding box center [829, 318] width 17 height 13
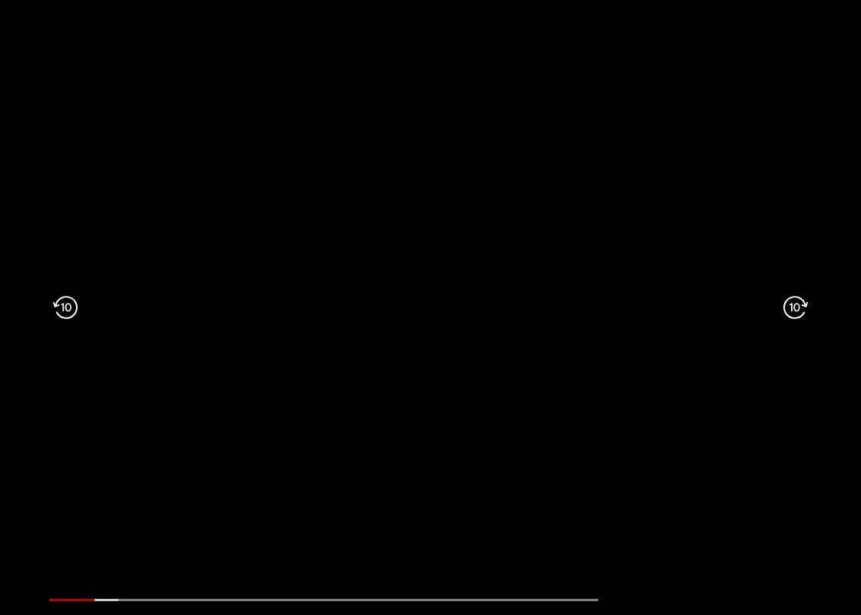
click at [62, 318] on icon at bounding box center [65, 308] width 25 height 74
click at [62, 312] on icon at bounding box center [65, 308] width 25 height 74
click at [58, 309] on icon at bounding box center [65, 308] width 25 height 74
click at [55, 299] on icon at bounding box center [65, 308] width 25 height 74
click at [70, 311] on icon at bounding box center [65, 308] width 25 height 74
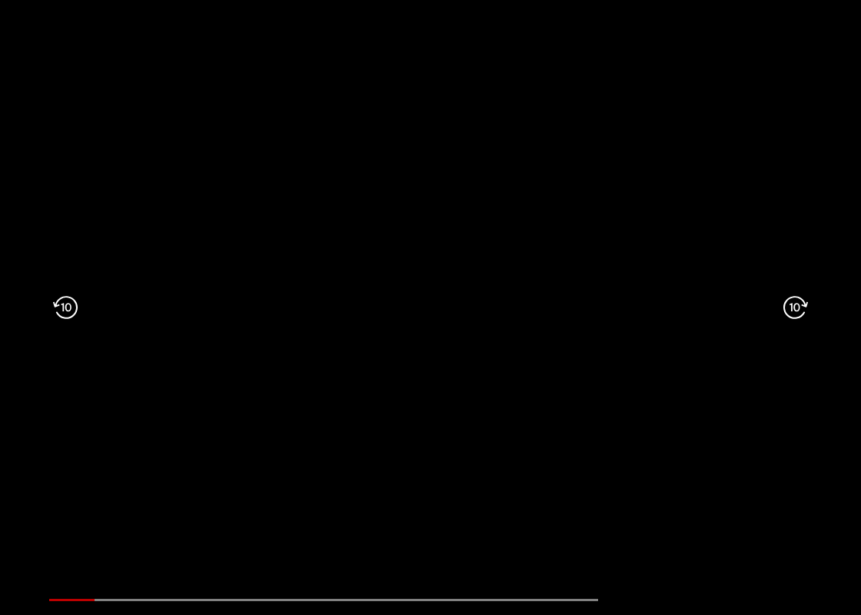
click at [70, 311] on icon at bounding box center [65, 308] width 25 height 74
click at [62, 321] on icon at bounding box center [65, 308] width 25 height 74
click at [65, 315] on icon at bounding box center [65, 308] width 25 height 74
click at [62, 310] on icon at bounding box center [65, 308] width 25 height 74
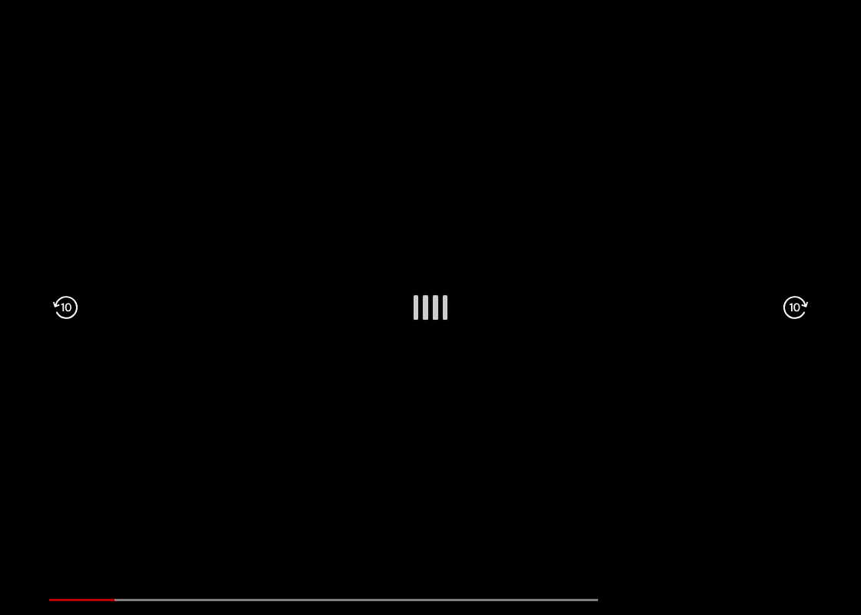
click at [62, 310] on icon at bounding box center [65, 308] width 25 height 74
click at [69, 309] on icon at bounding box center [65, 308] width 25 height 74
click at [67, 312] on icon at bounding box center [65, 308] width 25 height 74
click at [66, 311] on icon at bounding box center [65, 308] width 25 height 74
click at [74, 323] on icon at bounding box center [65, 308] width 25 height 74
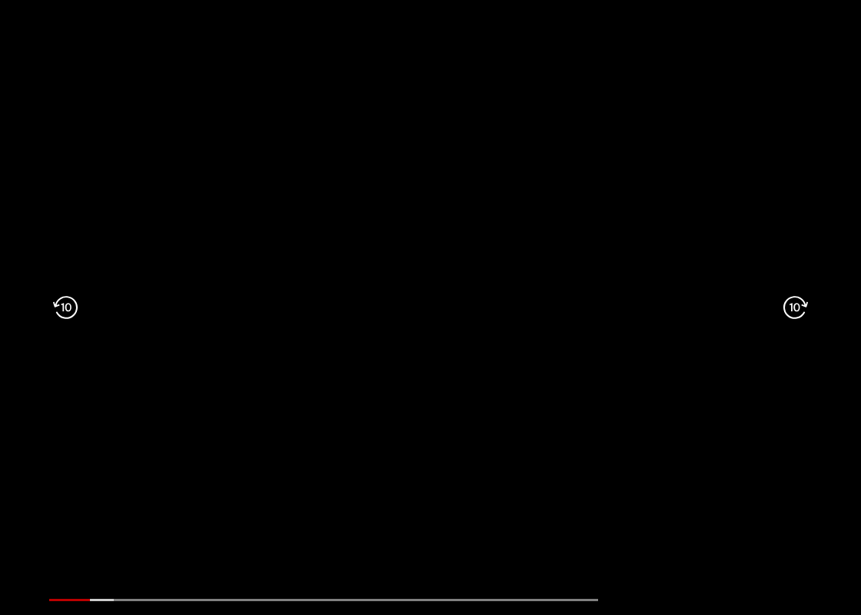
click at [74, 311] on icon at bounding box center [65, 308] width 25 height 74
click at [69, 306] on icon at bounding box center [65, 308] width 25 height 74
click at [72, 301] on icon at bounding box center [65, 308] width 25 height 74
click at [71, 301] on icon at bounding box center [65, 308] width 25 height 74
click at [69, 296] on icon at bounding box center [65, 308] width 25 height 74
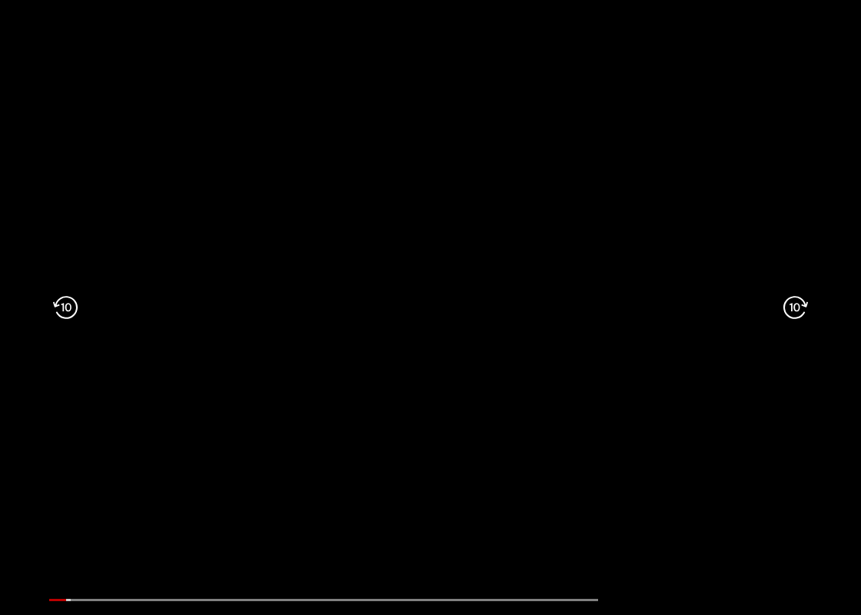
click at [68, 306] on icon at bounding box center [65, 308] width 25 height 74
click at [69, 301] on icon at bounding box center [65, 308] width 25 height 74
click at [789, 318] on icon at bounding box center [796, 308] width 25 height 74
click at [791, 315] on icon at bounding box center [796, 308] width 25 height 74
click at [798, 317] on icon at bounding box center [796, 308] width 25 height 74
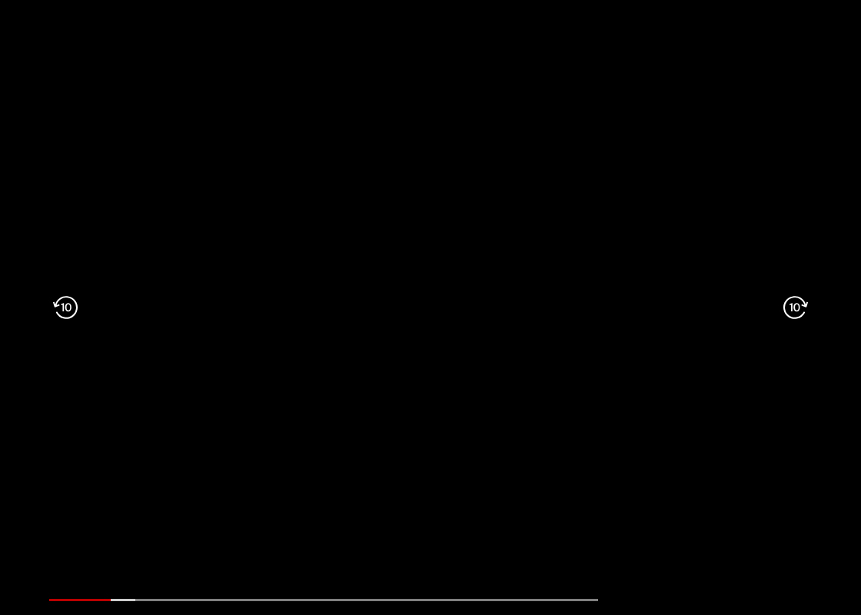
click at [62, 312] on icon at bounding box center [65, 308] width 25 height 74
click at [66, 308] on icon at bounding box center [65, 308] width 25 height 74
click at [75, 312] on icon at bounding box center [65, 308] width 25 height 74
click at [74, 309] on icon at bounding box center [65, 308] width 25 height 74
click at [73, 309] on icon at bounding box center [65, 308] width 25 height 74
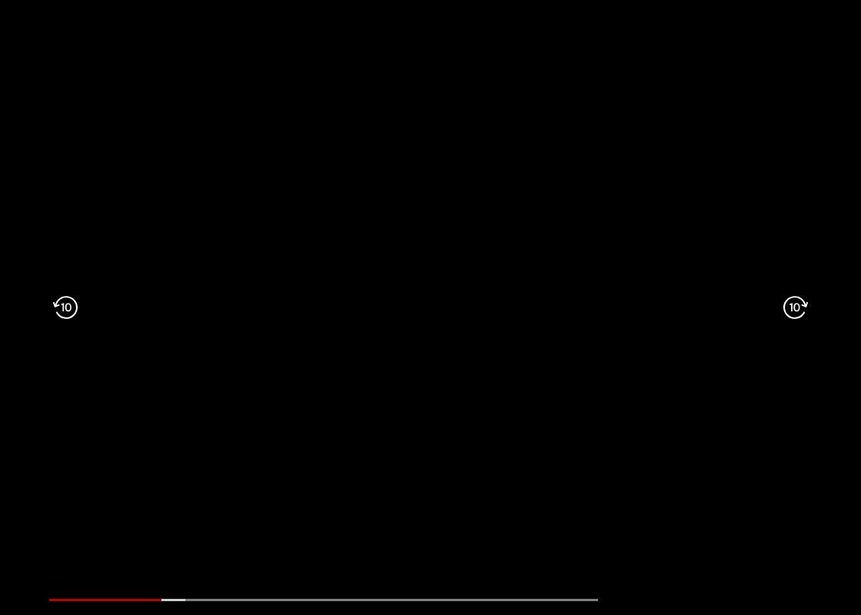
click at [72, 325] on icon at bounding box center [65, 308] width 25 height 74
click at [68, 321] on icon at bounding box center [65, 308] width 25 height 74
click at [446, 317] on rect at bounding box center [442, 307] width 14 height 44
click at [434, 292] on icon ".fp-color-play{opacity:0.65;}.rect{fill:#fff;}" at bounding box center [430, 307] width 59 height 59
click at [677, 140] on div ".a{fill:#000;opacity:0.65;}.b{fill:#fff;opacity:1.0;} .fp-color-play{opacity:0.…" at bounding box center [430, 307] width 861 height 615
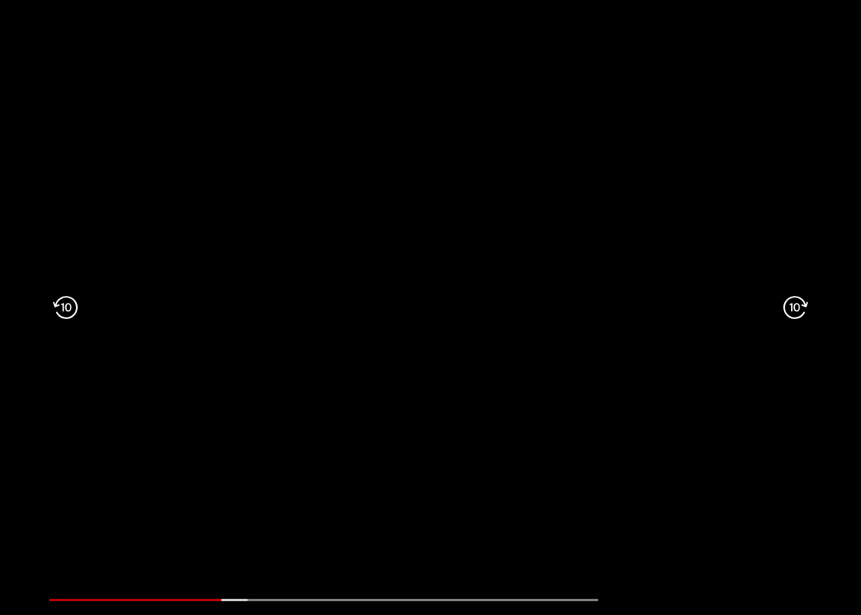
click at [65, 286] on icon at bounding box center [65, 308] width 25 height 74
click at [72, 305] on icon at bounding box center [65, 308] width 25 height 74
click at [65, 305] on icon at bounding box center [65, 308] width 25 height 74
click at [71, 309] on icon at bounding box center [65, 308] width 25 height 74
click at [72, 321] on icon at bounding box center [65, 308] width 25 height 74
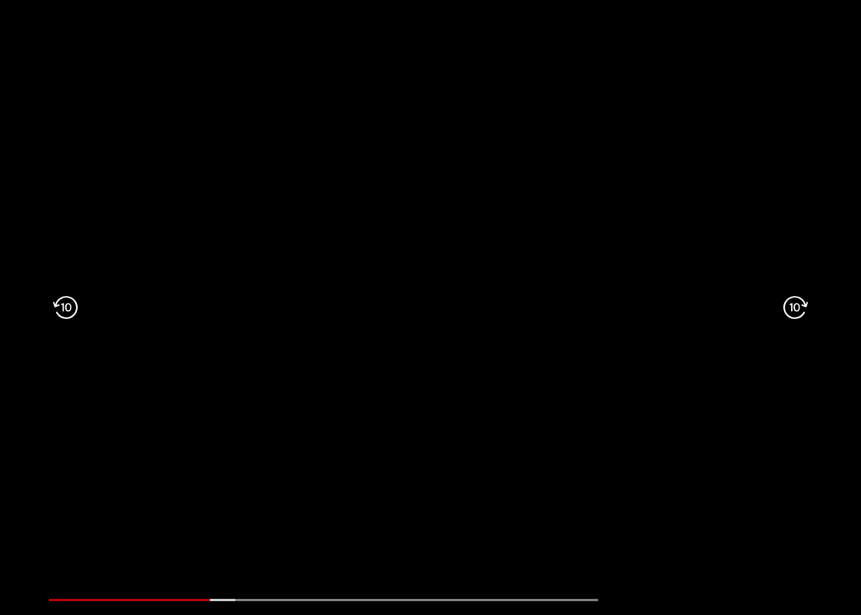
click at [54, 310] on icon at bounding box center [65, 308] width 25 height 74
click at [55, 318] on icon at bounding box center [65, 308] width 25 height 74
click at [90, 292] on div at bounding box center [77, 307] width 155 height 332
click at [64, 301] on icon at bounding box center [65, 308] width 25 height 74
click at [479, 320] on icon ".fp-color-play{opacity:0.65;}.rect{fill:#fff;}" at bounding box center [430, 307] width 111 height 111
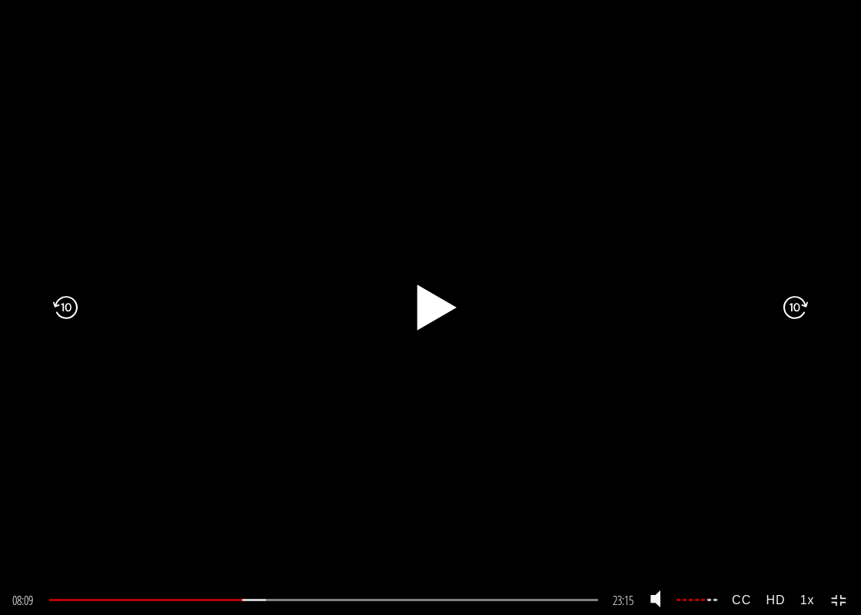
click at [434, 321] on icon ".fp-color-play{opacity:0.65;}.rect{fill:#fff;}" at bounding box center [430, 307] width 59 height 59
click at [77, 305] on icon at bounding box center [65, 308] width 25 height 74
click at [68, 314] on icon at bounding box center [65, 308] width 25 height 74
click at [446, 300] on rect at bounding box center [442, 307] width 14 height 44
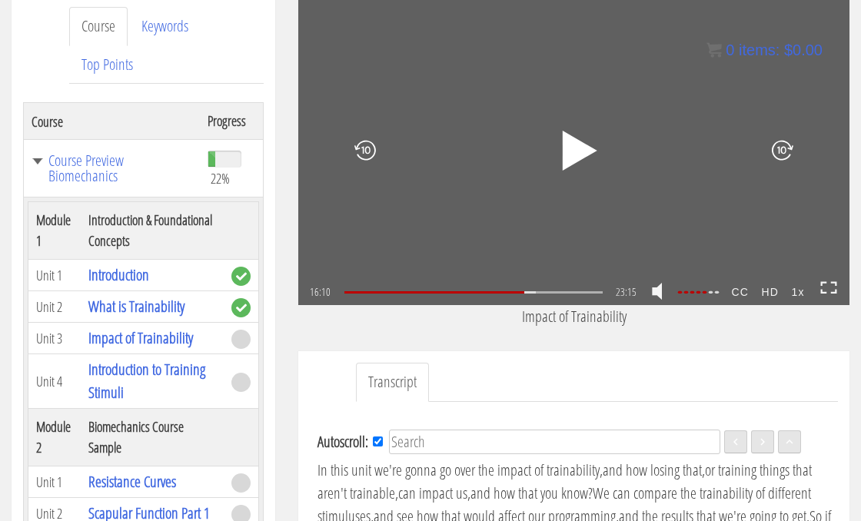
scroll to position [249, 0]
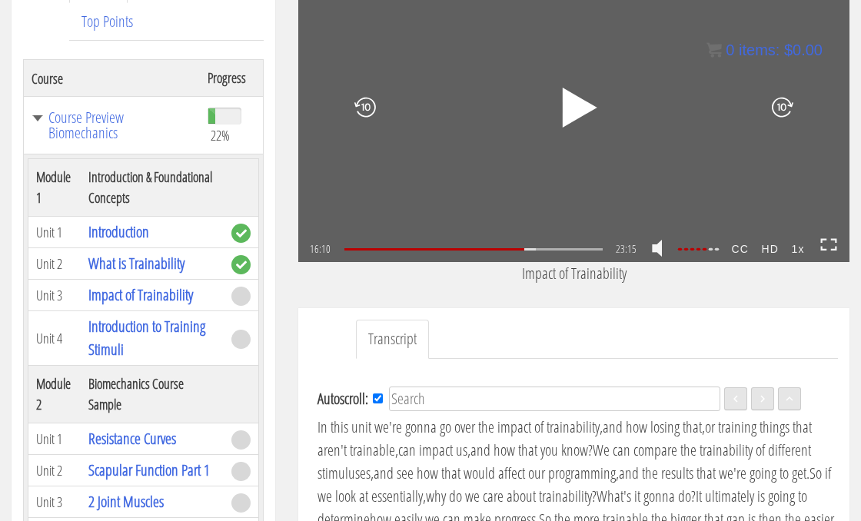
click at [824, 245] on icon at bounding box center [829, 244] width 17 height 13
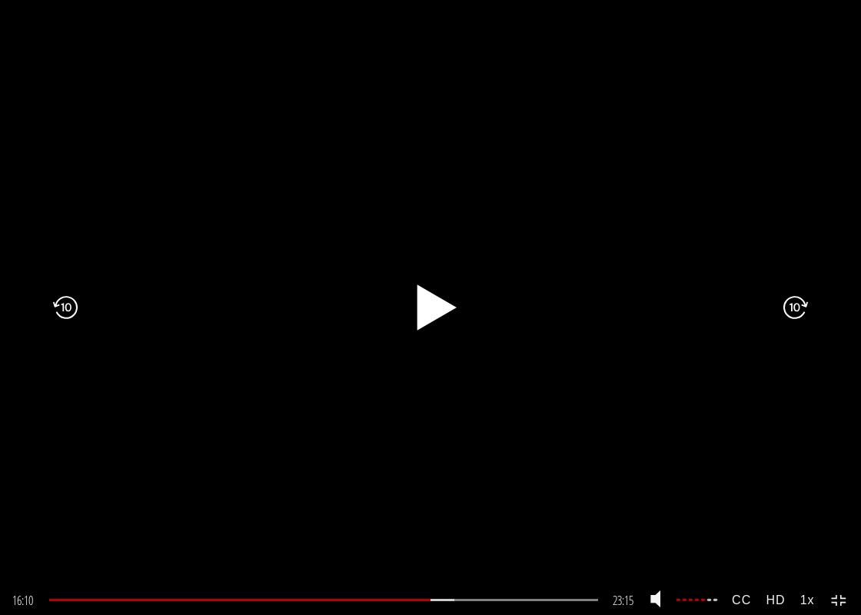
click at [418, 323] on icon ".fp-color-play{opacity:0.65;}.rect{fill:#fff;}" at bounding box center [430, 307] width 59 height 59
click at [834, 521] on icon at bounding box center [839, 600] width 17 height 13
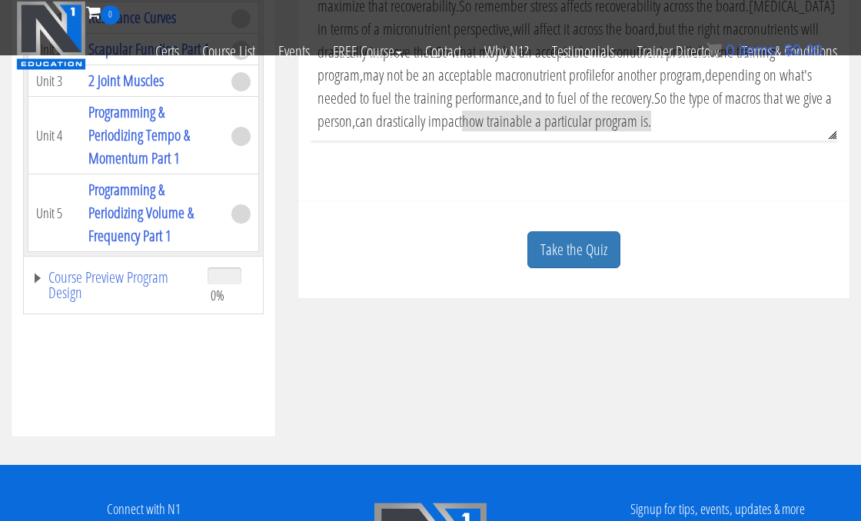
scroll to position [574, 0]
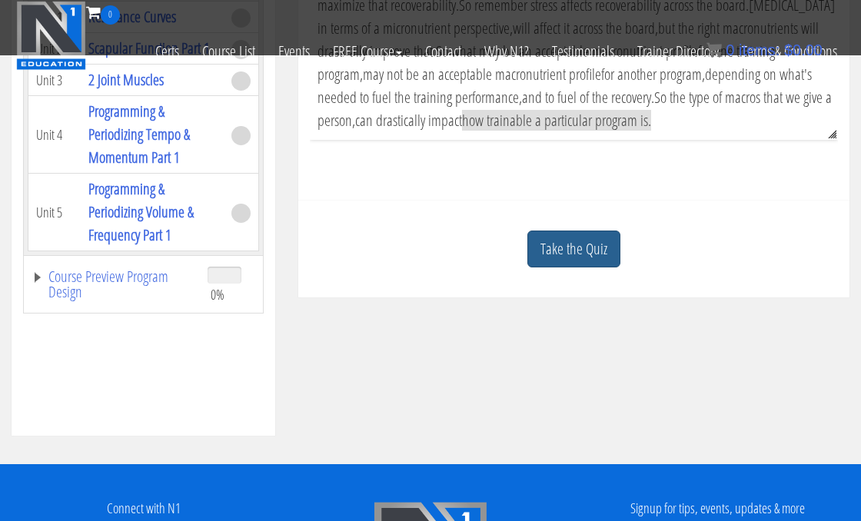
click at [584, 255] on link "Take the Quiz" at bounding box center [574, 250] width 93 height 38
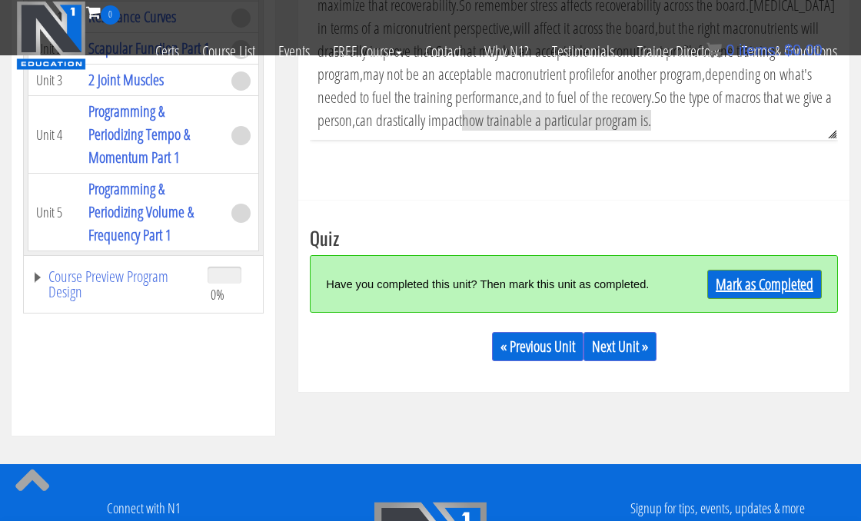
click at [748, 285] on link "Mark as Completed" at bounding box center [764, 284] width 115 height 29
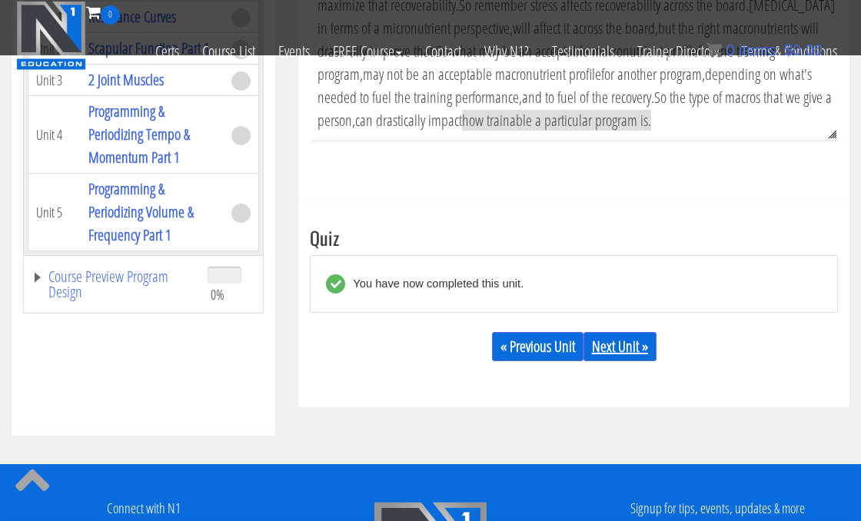
click at [625, 347] on link "Next Unit »" at bounding box center [620, 346] width 73 height 29
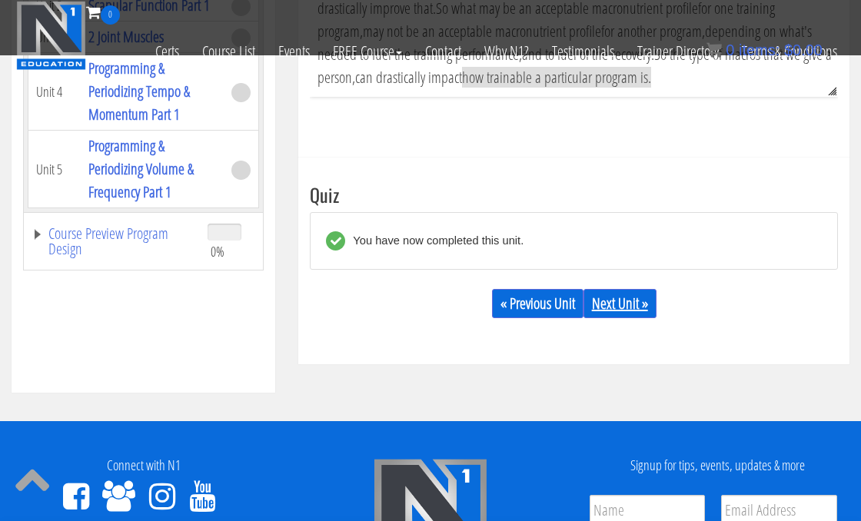
scroll to position [648, 0]
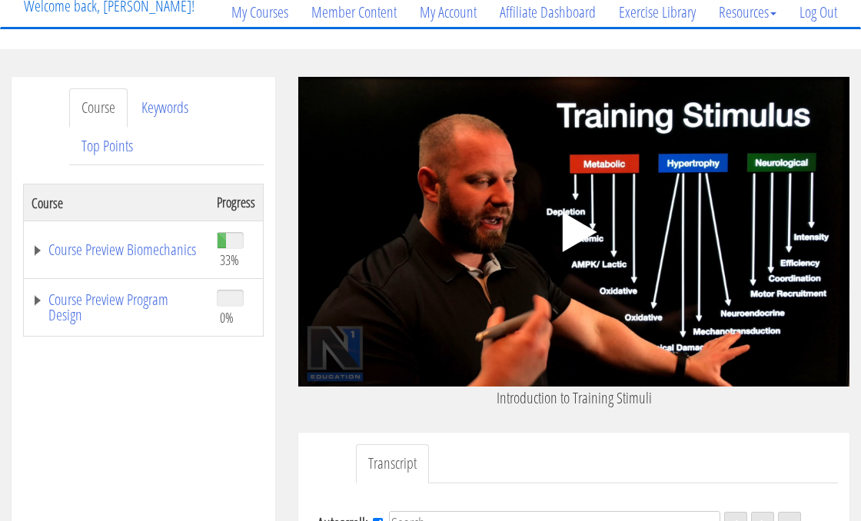
scroll to position [123, 0]
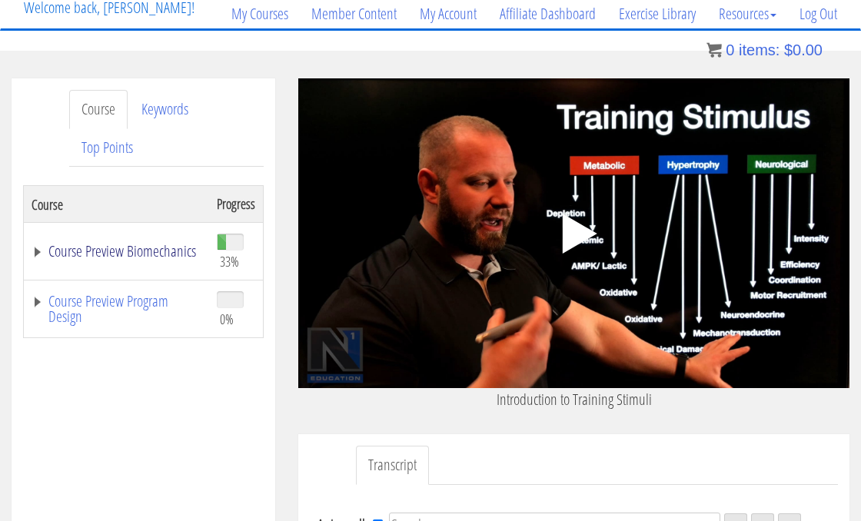
click at [63, 253] on link "Course Preview Biomechanics" at bounding box center [117, 251] width 170 height 15
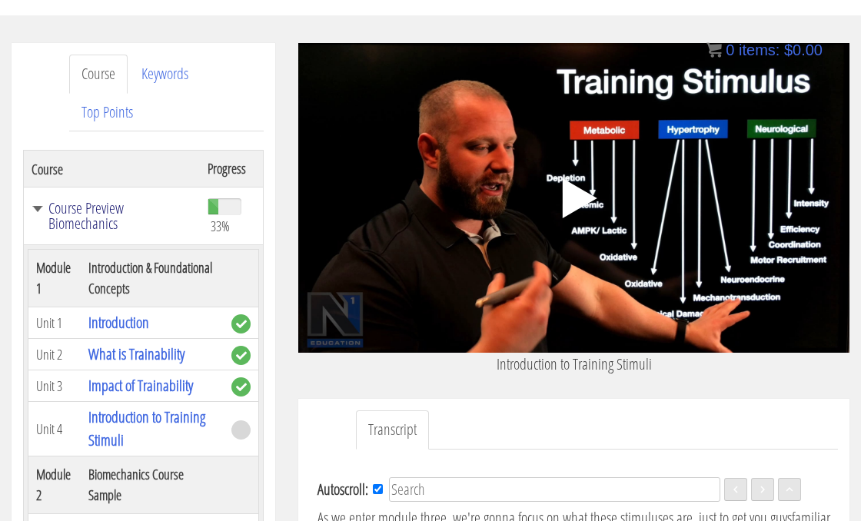
scroll to position [151, 0]
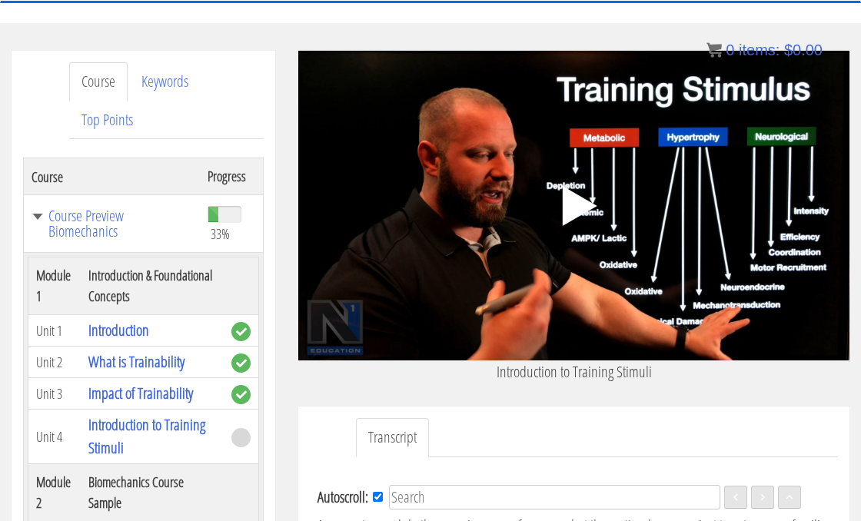
click at [593, 218] on icon ".fp-color-play{opacity:0.65;}.controlbutton{fill:#fff;}" at bounding box center [574, 206] width 97 height 97
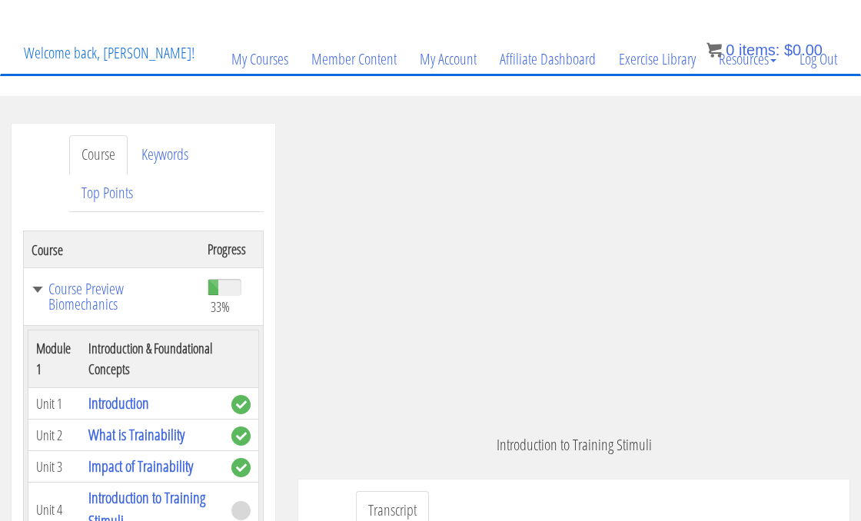
scroll to position [71, 0]
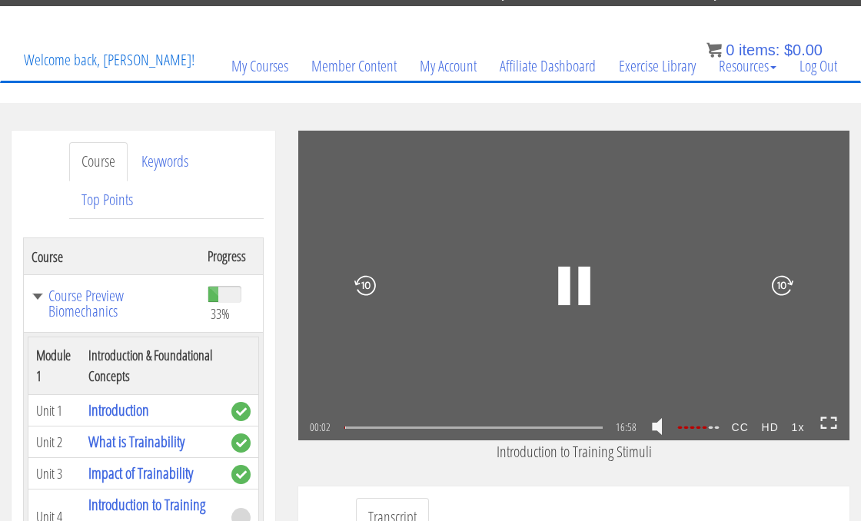
click at [827, 426] on icon at bounding box center [829, 423] width 17 height 13
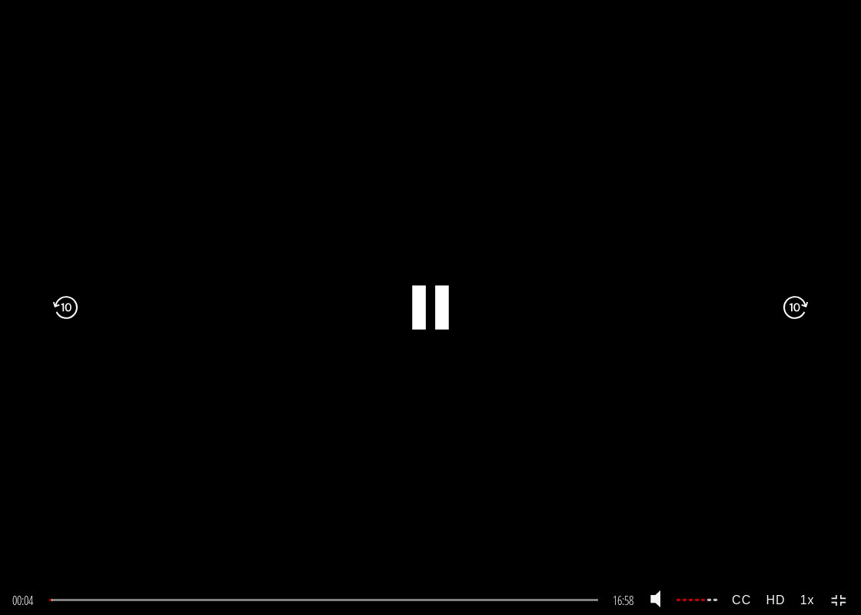
click at [796, 301] on icon at bounding box center [796, 308] width 25 height 74
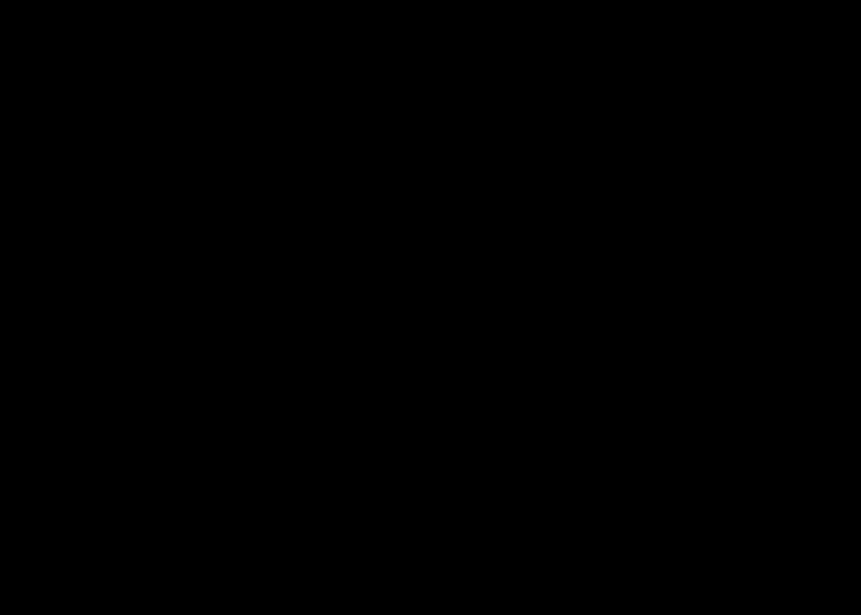
click at [393, 256] on icon ".fp-color-play{opacity:0.65;}.rect{fill:#fff;}" at bounding box center [430, 307] width 111 height 111
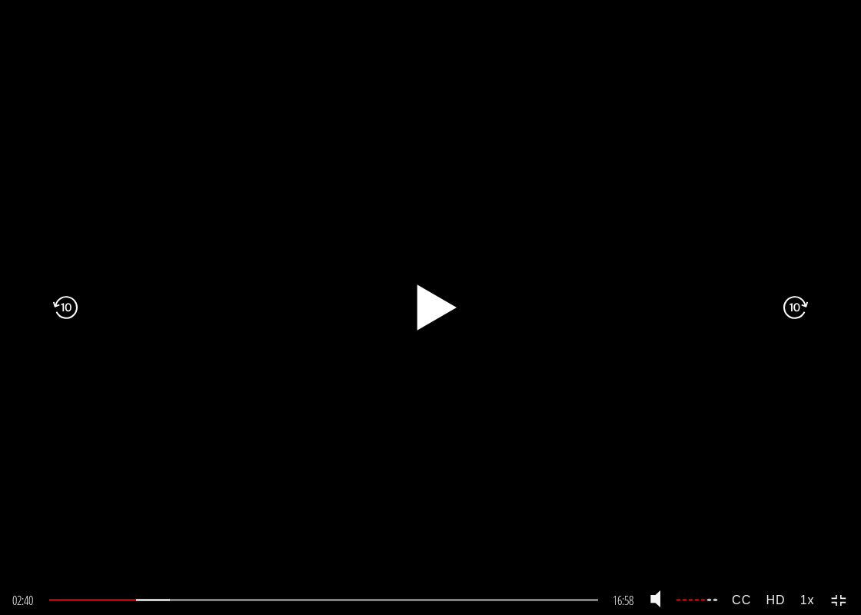
click at [424, 305] on rect at bounding box center [424, 308] width 7 height 24
click at [435, 300] on rect at bounding box center [442, 307] width 14 height 44
click at [836, 521] on icon at bounding box center [839, 600] width 17 height 13
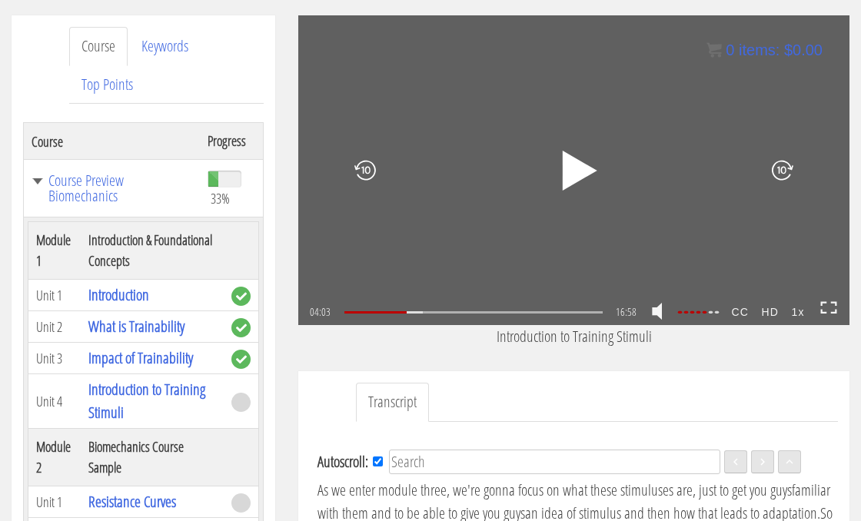
scroll to position [186, 0]
click at [584, 178] on icon ".fp-color-play{opacity:0.65;}.rect{fill:#fff;}" at bounding box center [574, 171] width 52 height 52
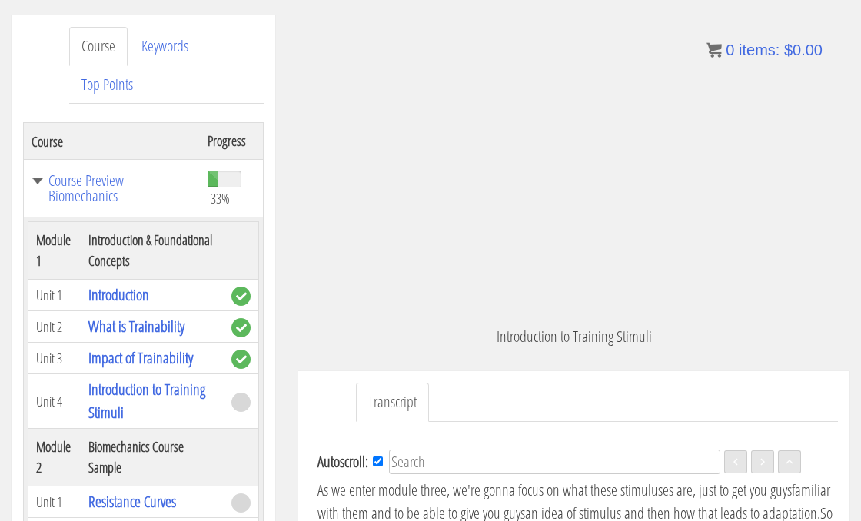
scroll to position [910, 0]
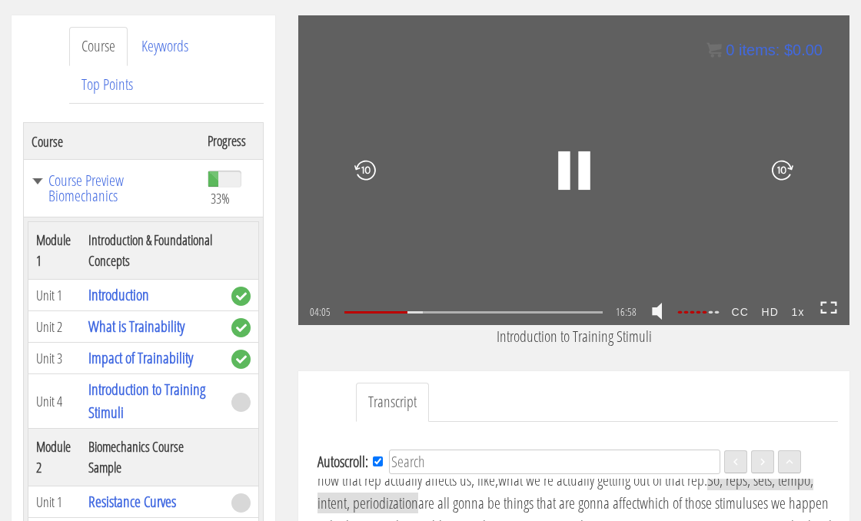
click at [847, 287] on div ".a{fill:#000;opacity:0.65;}.b{fill:#fff;opacity:1.0;} .fp-color-play{opacity:0.…" at bounding box center [573, 170] width 551 height 310
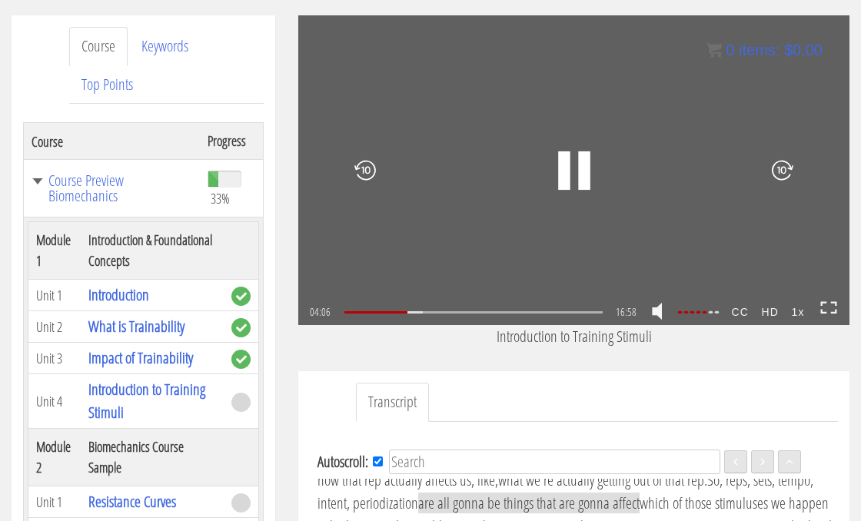
scroll to position [934, 0]
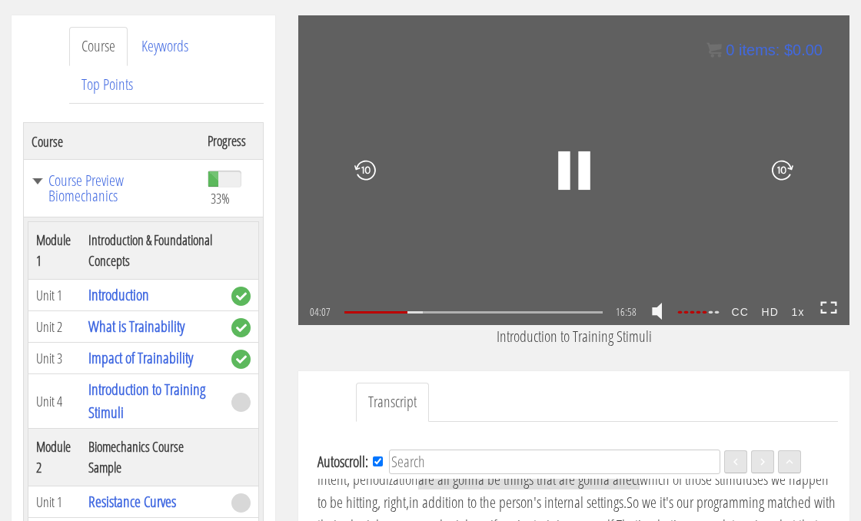
click at [829, 315] on link at bounding box center [829, 312] width 17 height 23
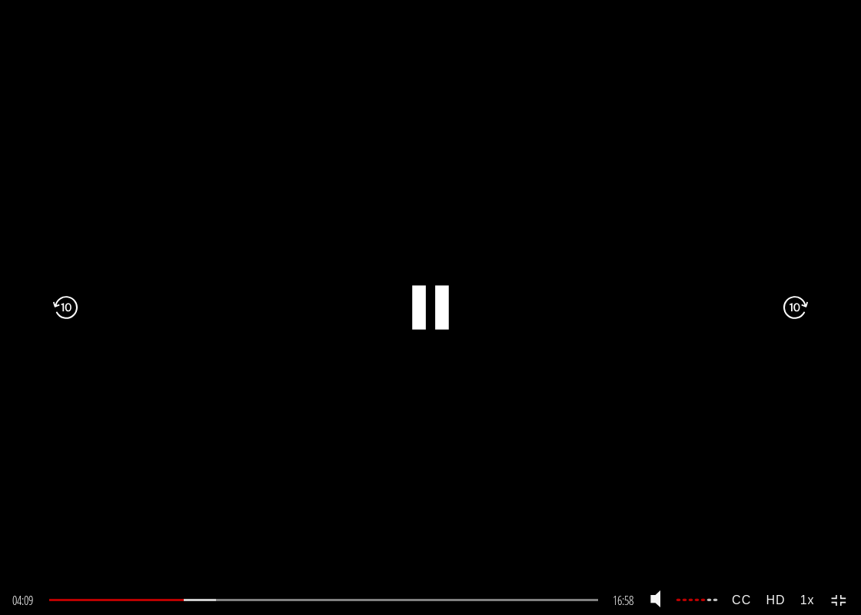
click at [585, 437] on div ".a{fill:#000;opacity:0.65;}.b{fill:#fff;opacity:1.0;} .fp-color-play{opacity:0.…" at bounding box center [430, 307] width 861 height 615
click at [840, 521] on icon at bounding box center [839, 600] width 17 height 13
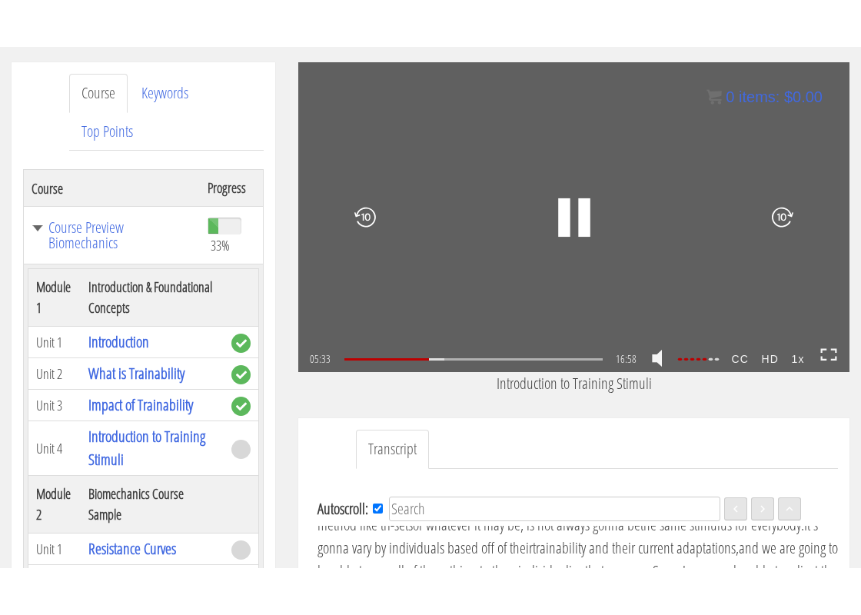
scroll to position [1293, 0]
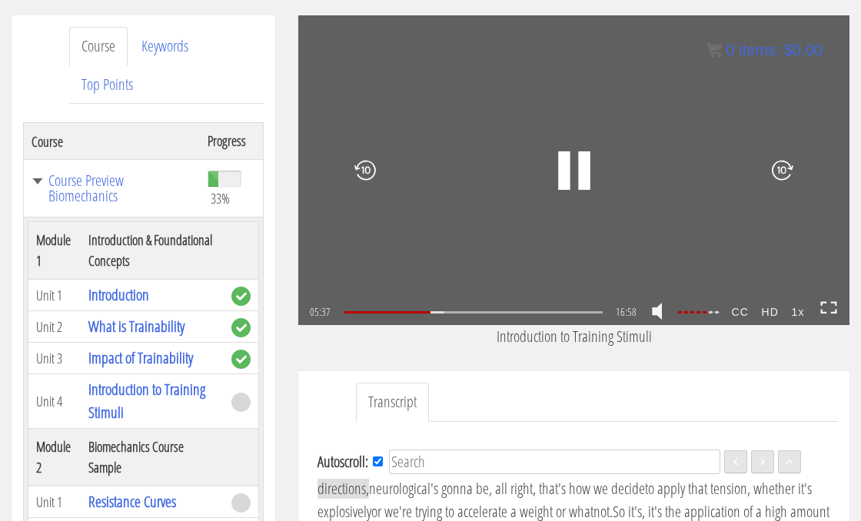
click at [827, 314] on icon at bounding box center [829, 307] width 17 height 13
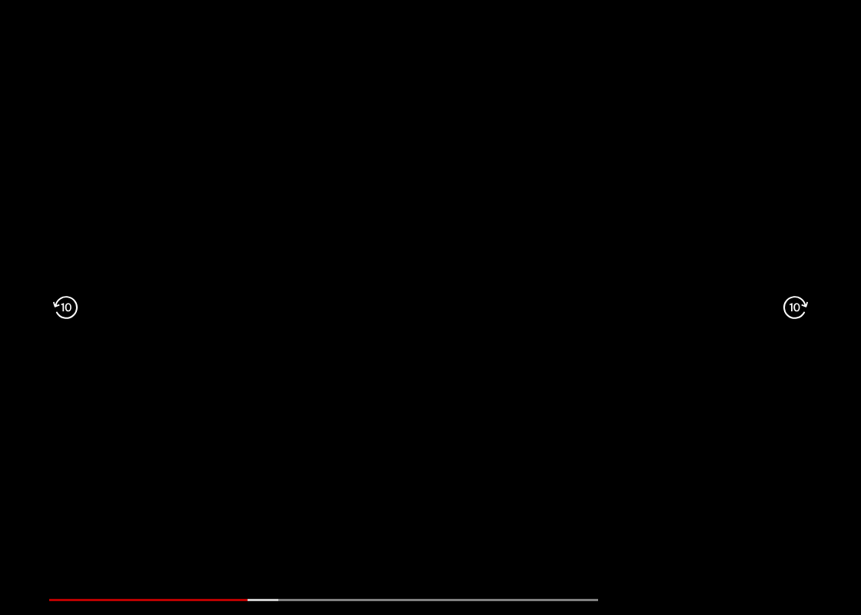
click at [454, 272] on icon ".fp-color-play{opacity:0.65;}.rect{fill:#fff;}" at bounding box center [430, 307] width 111 height 111
